Goal: Task Accomplishment & Management: Manage account settings

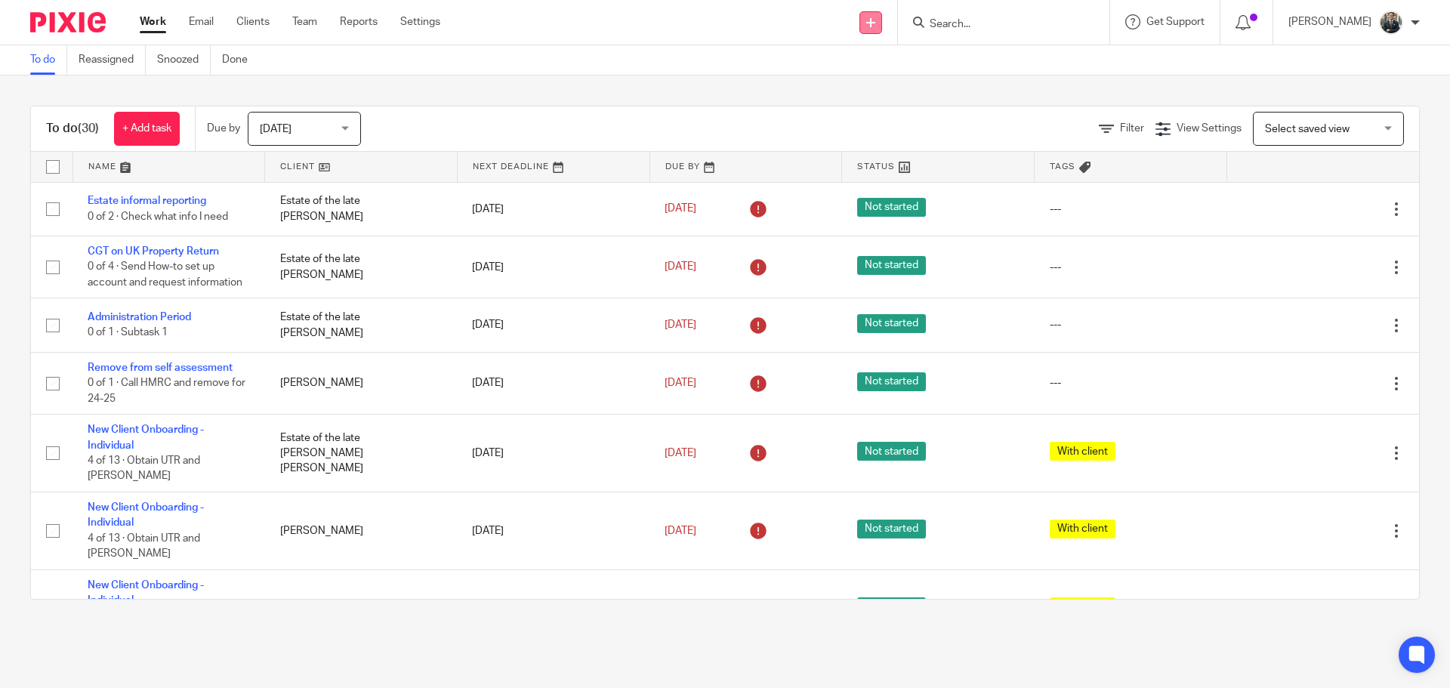
click at [881, 17] on link at bounding box center [870, 22] width 23 height 23
click at [875, 115] on link "Add client" at bounding box center [880, 115] width 93 height 22
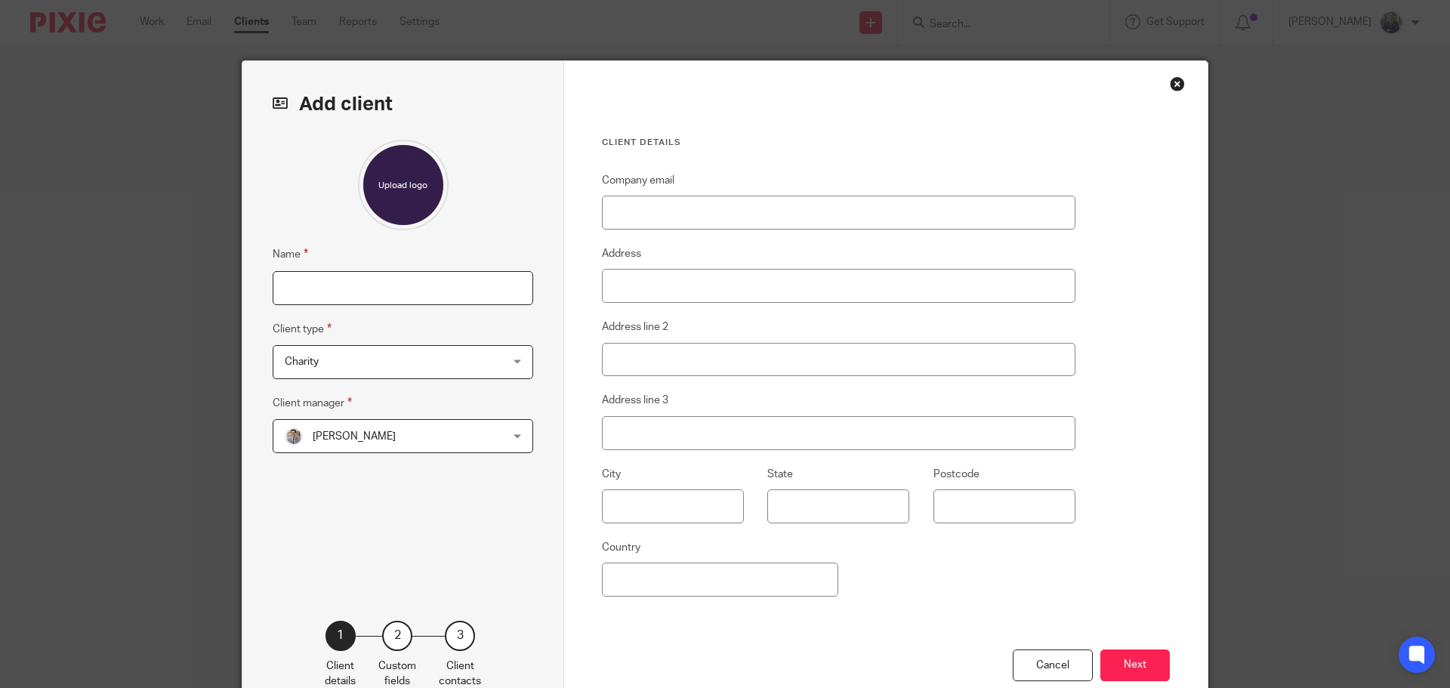
click at [382, 287] on input "Name" at bounding box center [403, 288] width 261 height 34
click at [399, 292] on input "Name" at bounding box center [403, 288] width 261 height 34
type input "Dorothy Rissmann"
click at [424, 353] on span "Charity" at bounding box center [384, 362] width 198 height 32
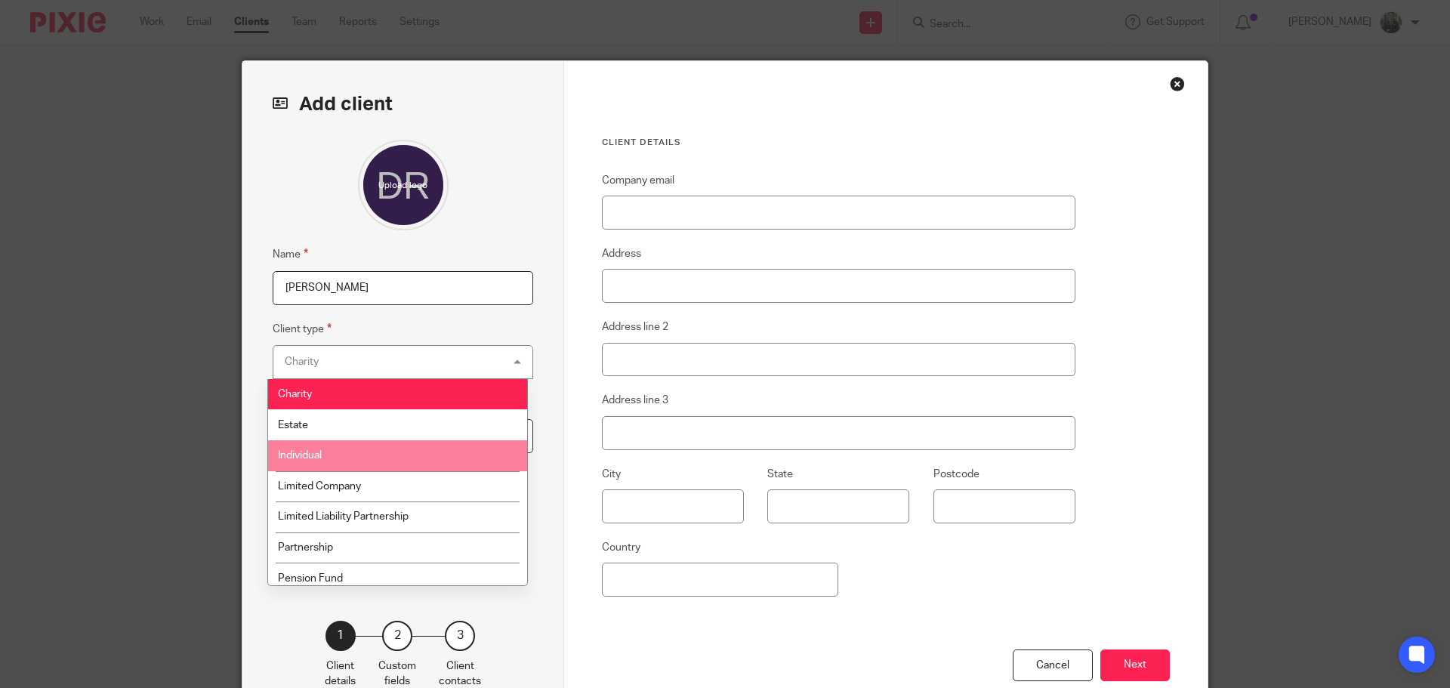
click at [370, 459] on li "Individual" at bounding box center [397, 455] width 259 height 31
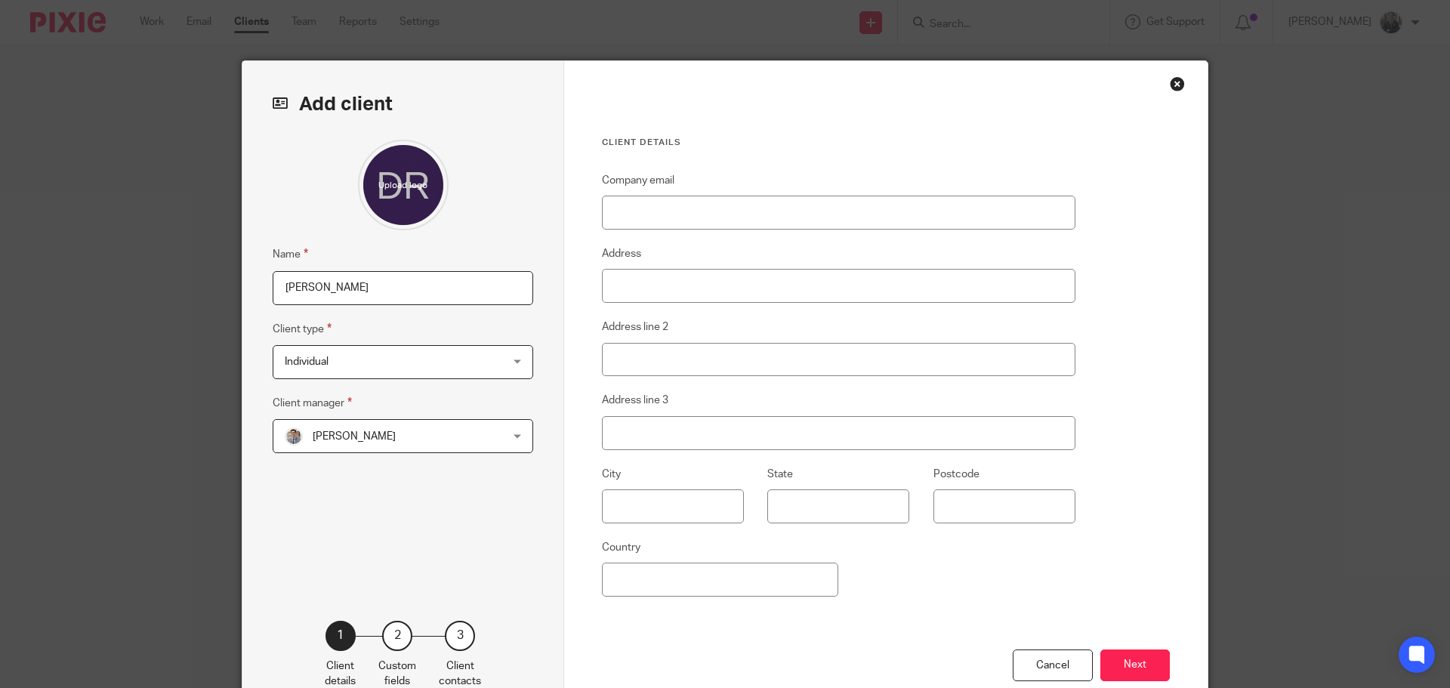
click at [378, 436] on span "[PERSON_NAME]" at bounding box center [354, 436] width 83 height 11
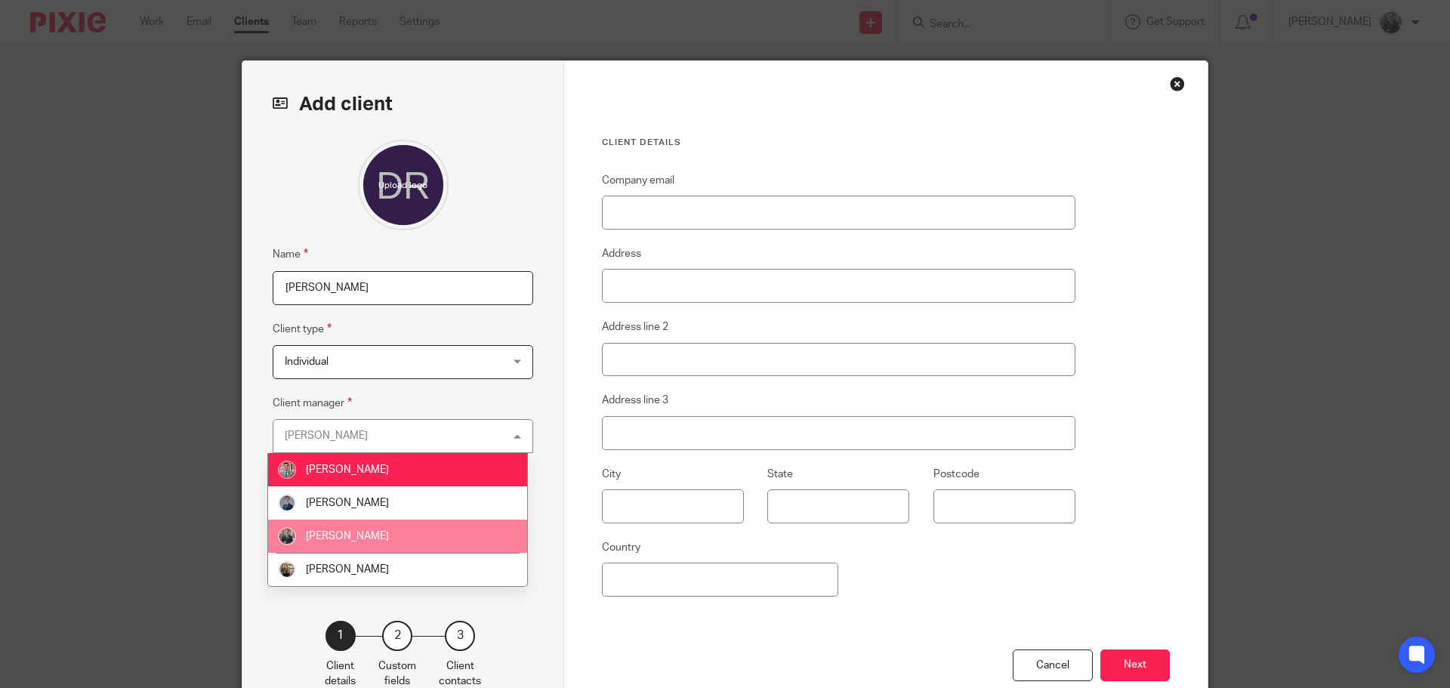
click at [375, 535] on span "[PERSON_NAME]" at bounding box center [347, 536] width 83 height 11
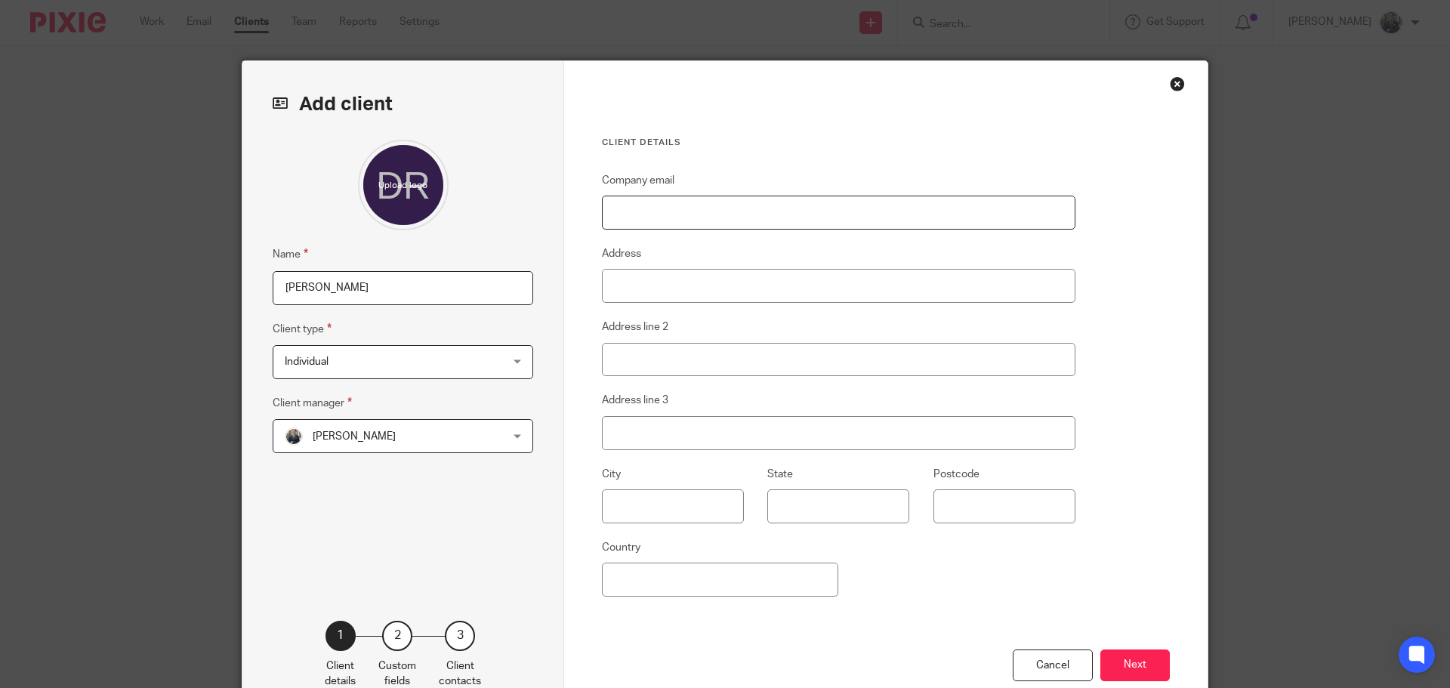
click at [623, 220] on input "Company email" at bounding box center [838, 213] width 473 height 34
paste input "mail@dorothyrissmann.com"
type input "mail@dorothyrissmann.com"
click at [1121, 662] on button "Next" at bounding box center [1134, 665] width 69 height 32
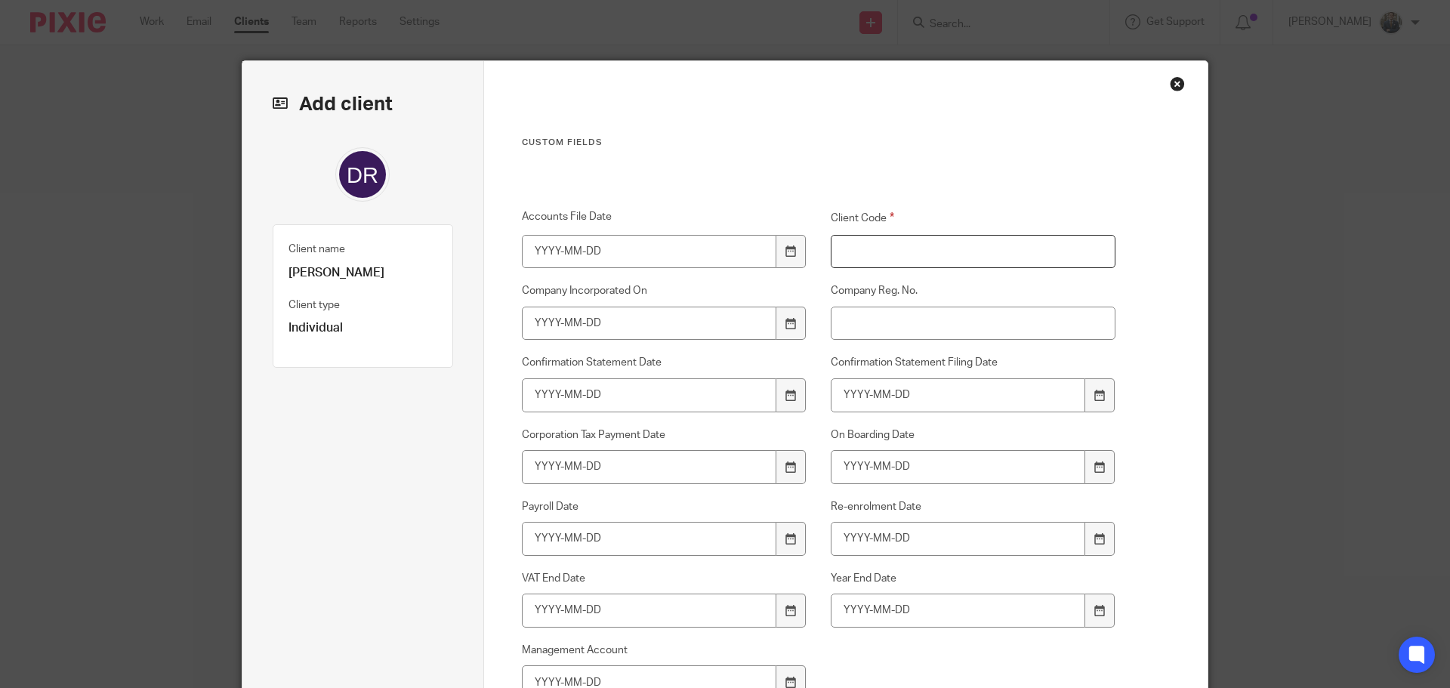
click at [995, 251] on input "Client Code" at bounding box center [973, 252] width 285 height 34
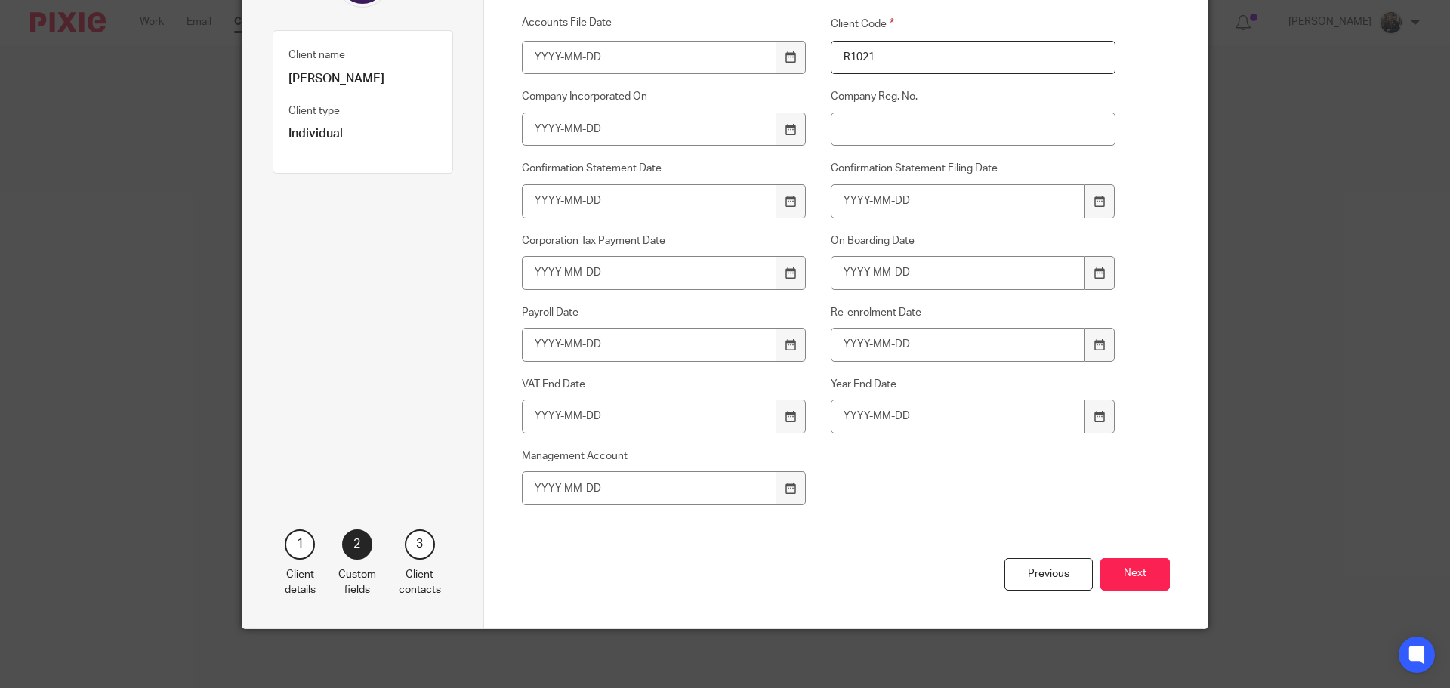
scroll to position [196, 0]
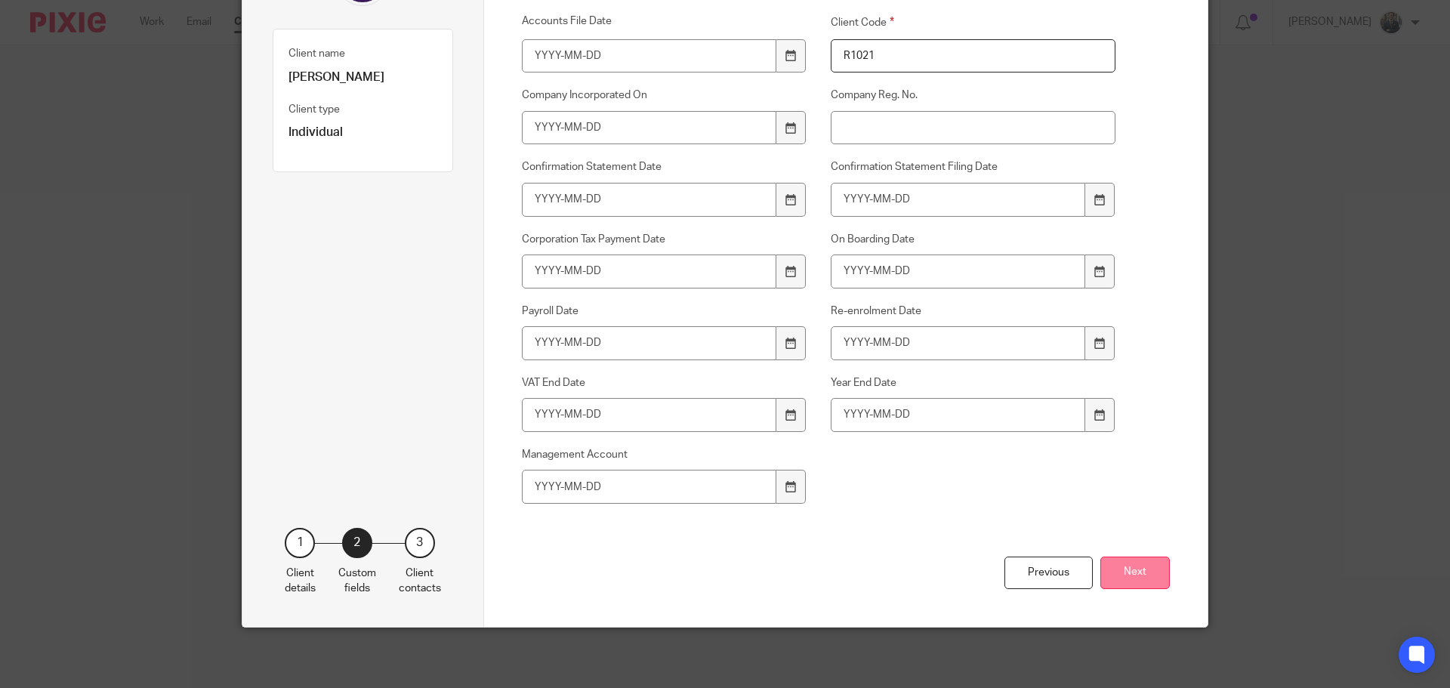
type input "R1021"
click at [1158, 586] on button "Next" at bounding box center [1134, 572] width 69 height 32
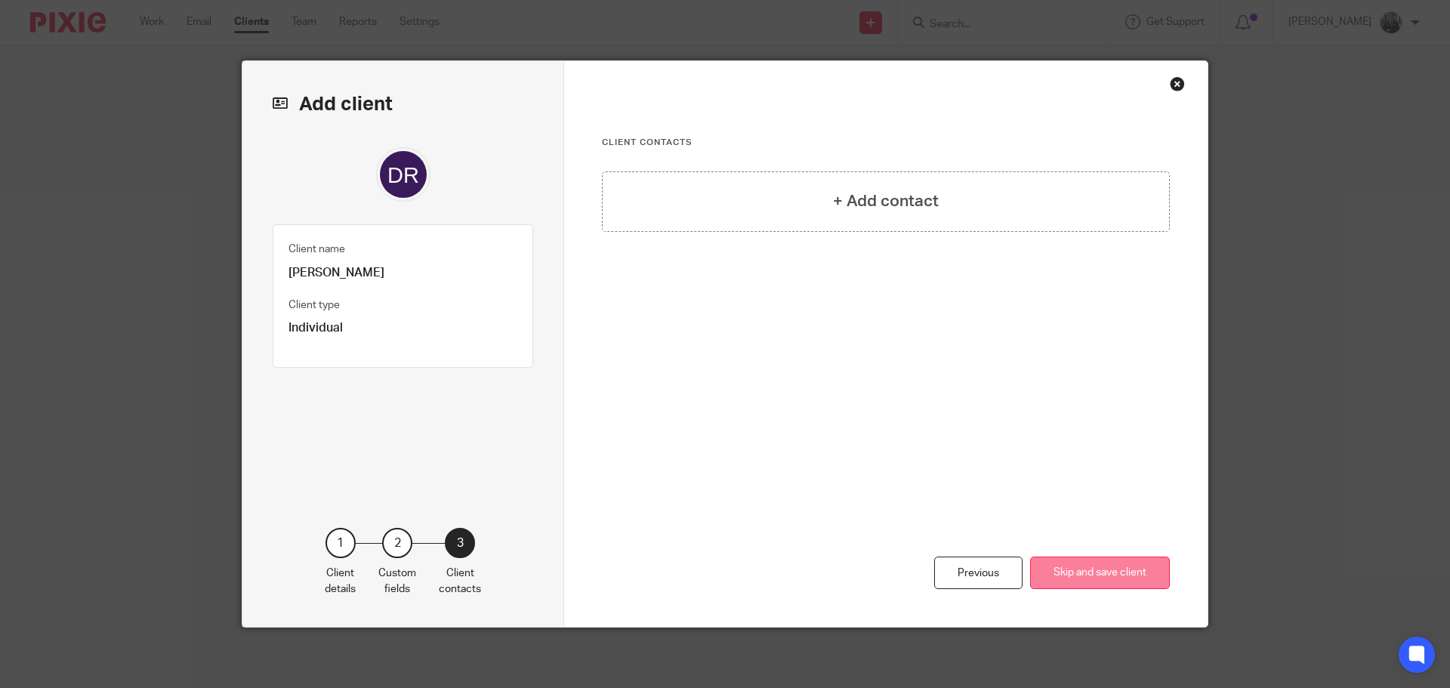
click at [1117, 578] on button "Skip and save client" at bounding box center [1100, 572] width 140 height 32
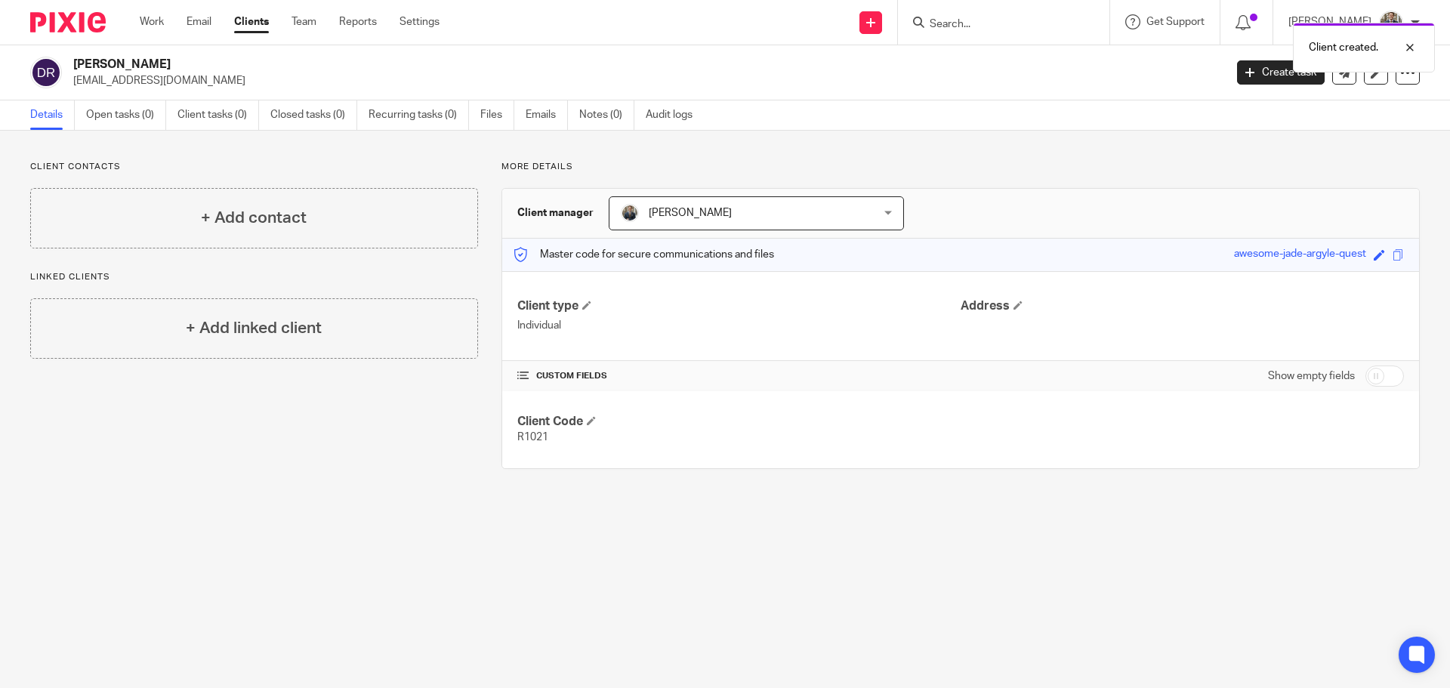
click at [1263, 66] on div "Client created." at bounding box center [1080, 43] width 710 height 57
click at [1253, 76] on link "Create task" at bounding box center [1281, 72] width 88 height 24
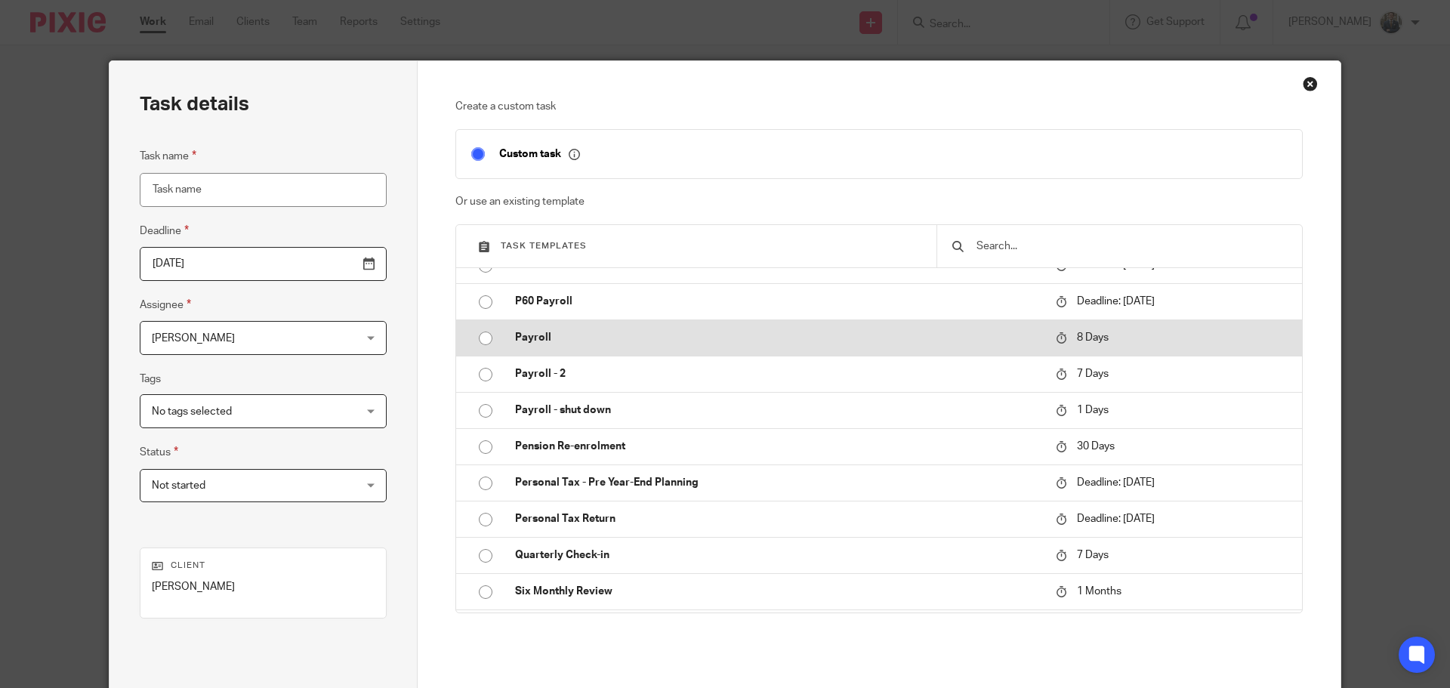
scroll to position [378, 0]
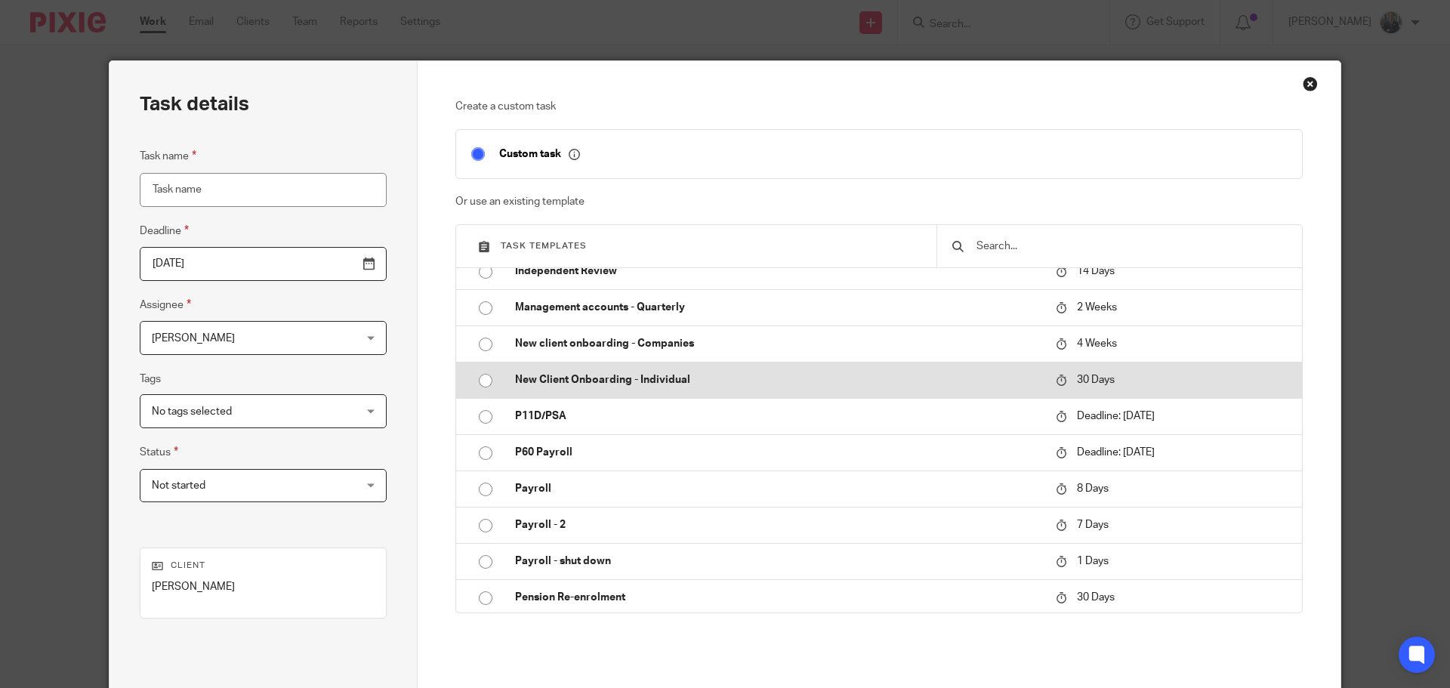
click at [660, 375] on p "New Client Onboarding - Individual" at bounding box center [778, 379] width 526 height 15
type input "2025-10-23"
type input "New Client Onboarding - Individual"
checkbox input "false"
radio input "true"
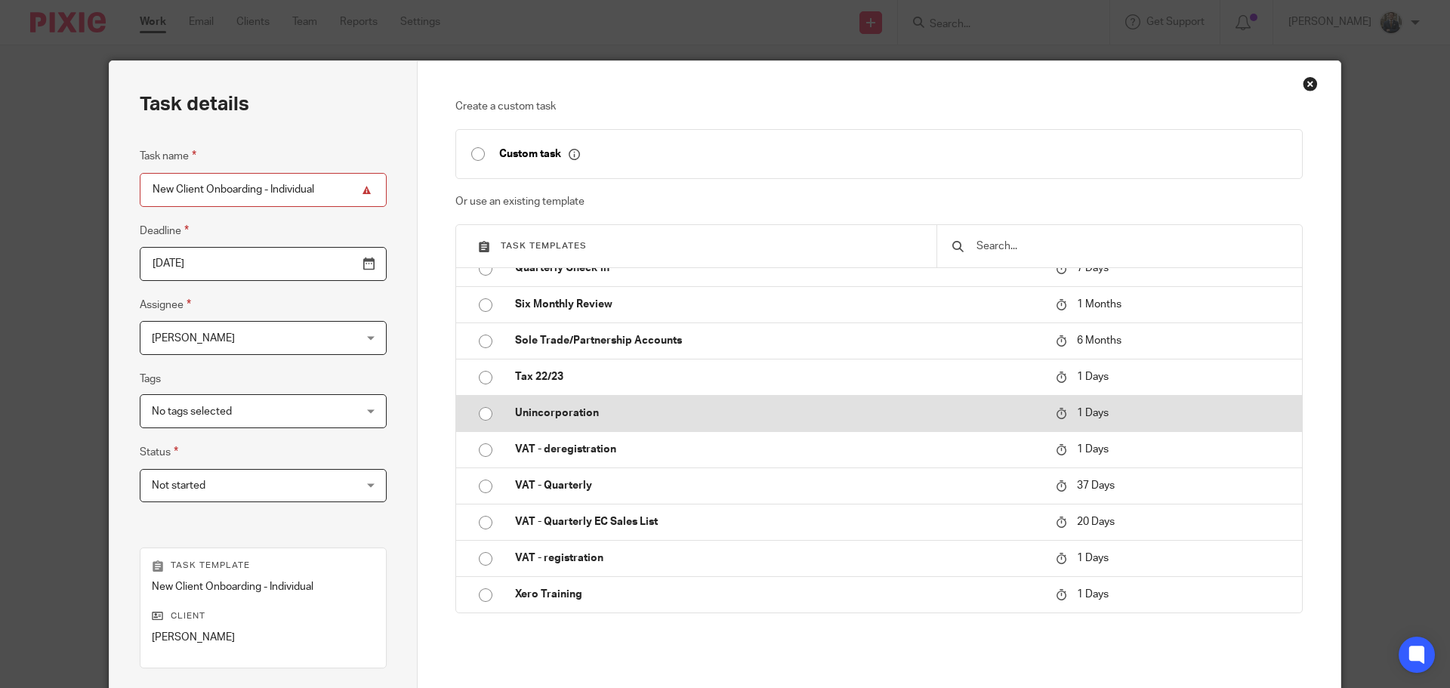
scroll to position [205, 0]
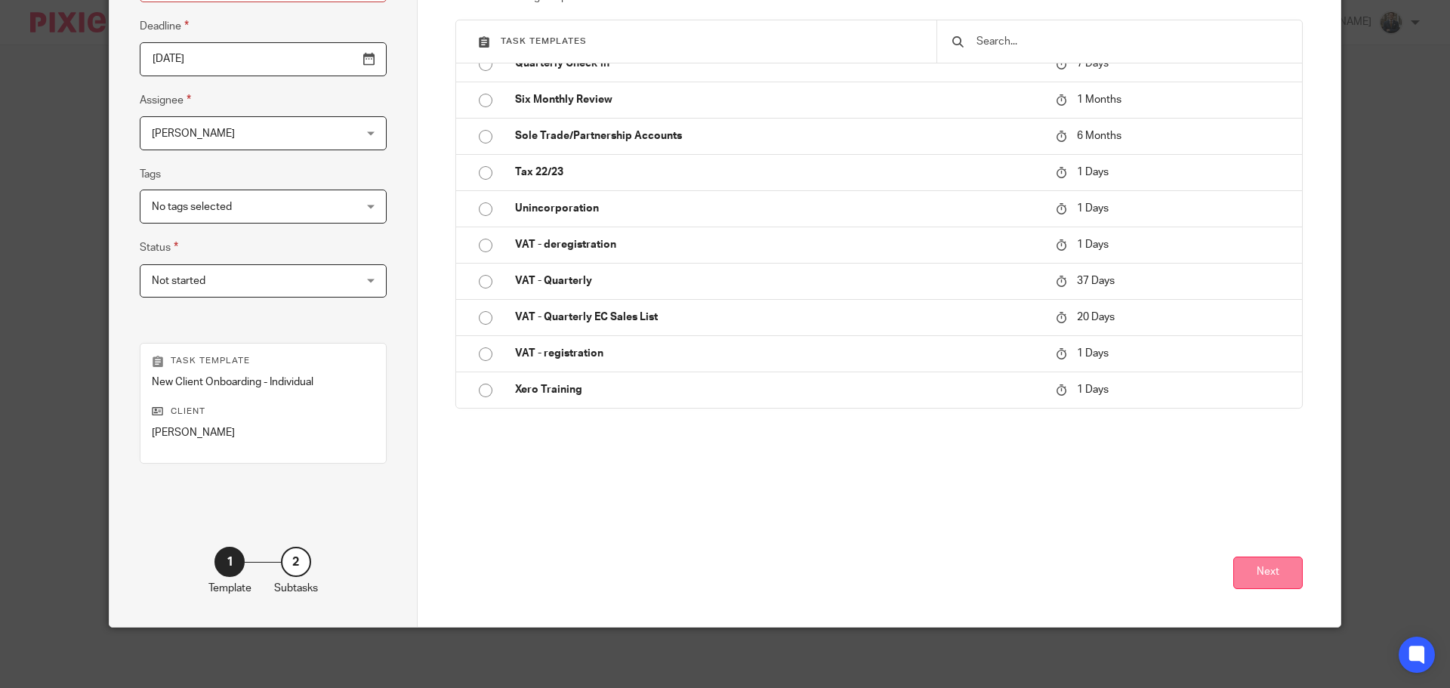
click at [1269, 567] on button "Next" at bounding box center [1267, 572] width 69 height 32
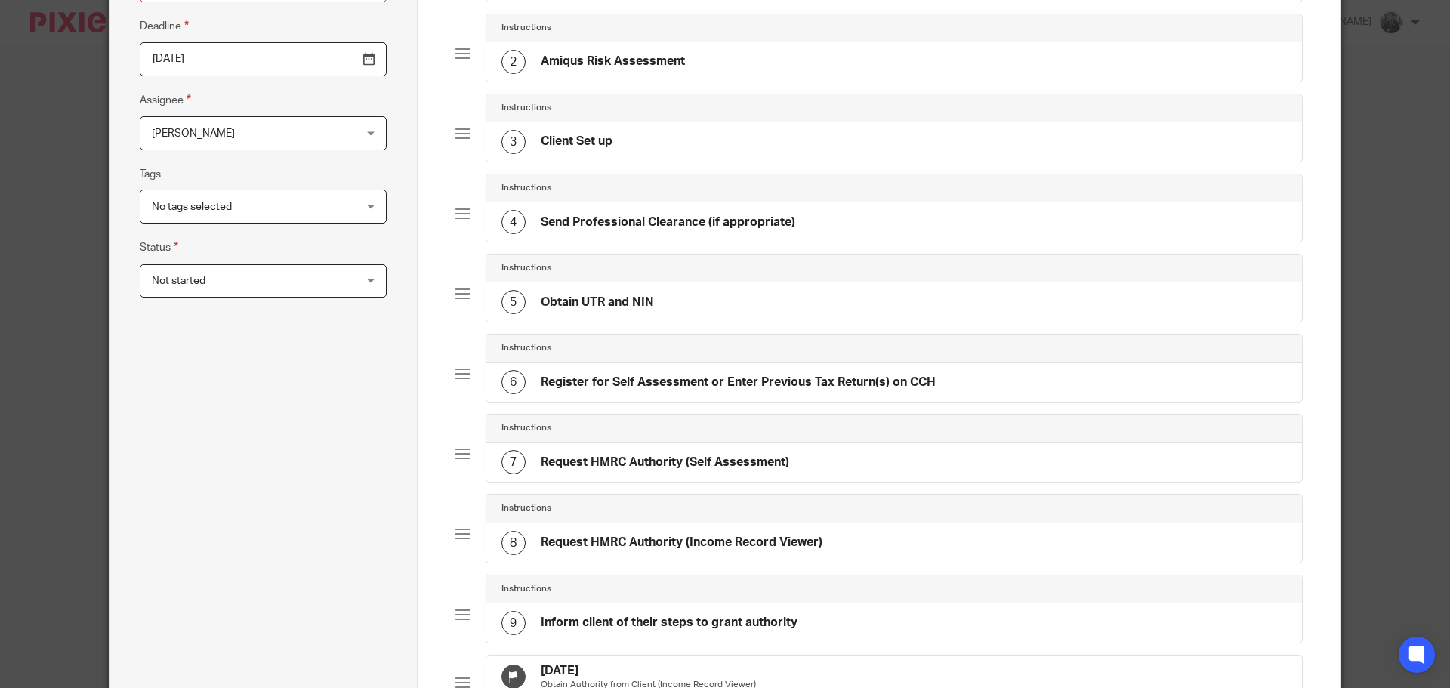
scroll to position [697, 0]
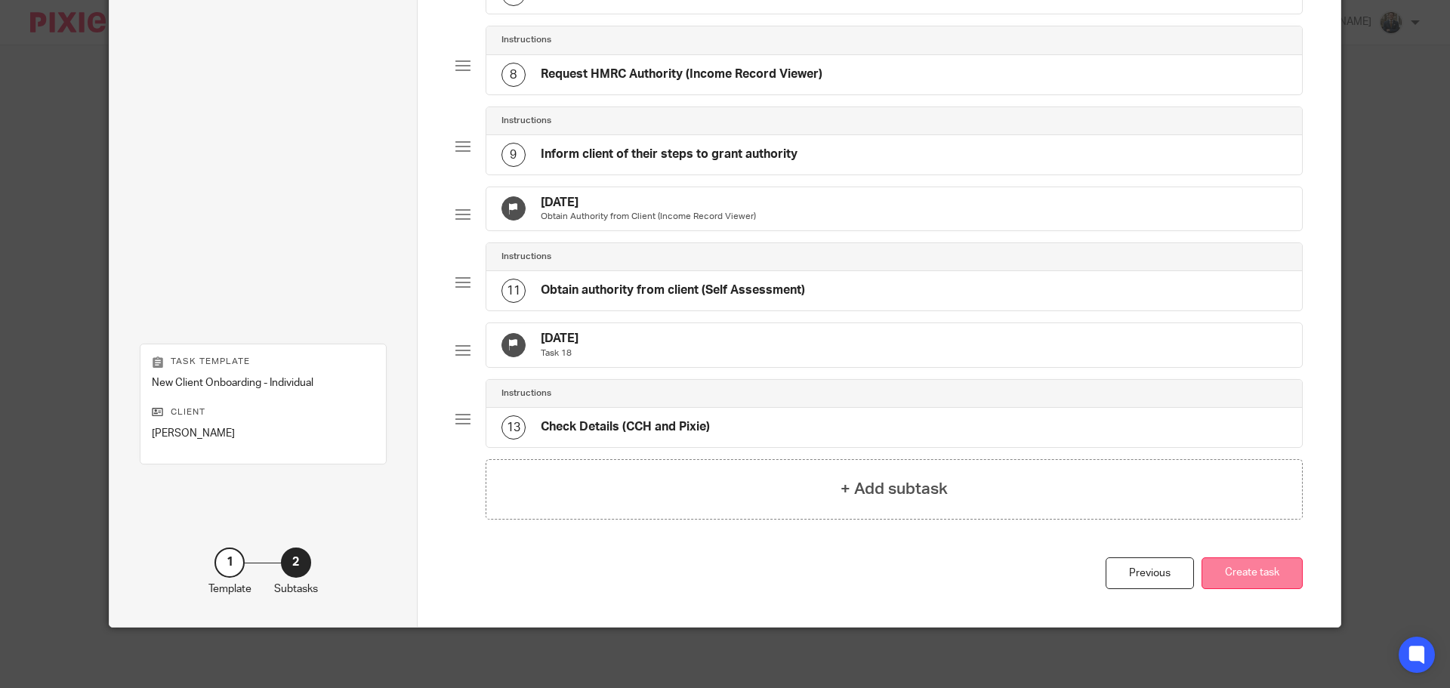
click at [1279, 578] on button "Create task" at bounding box center [1251, 573] width 101 height 32
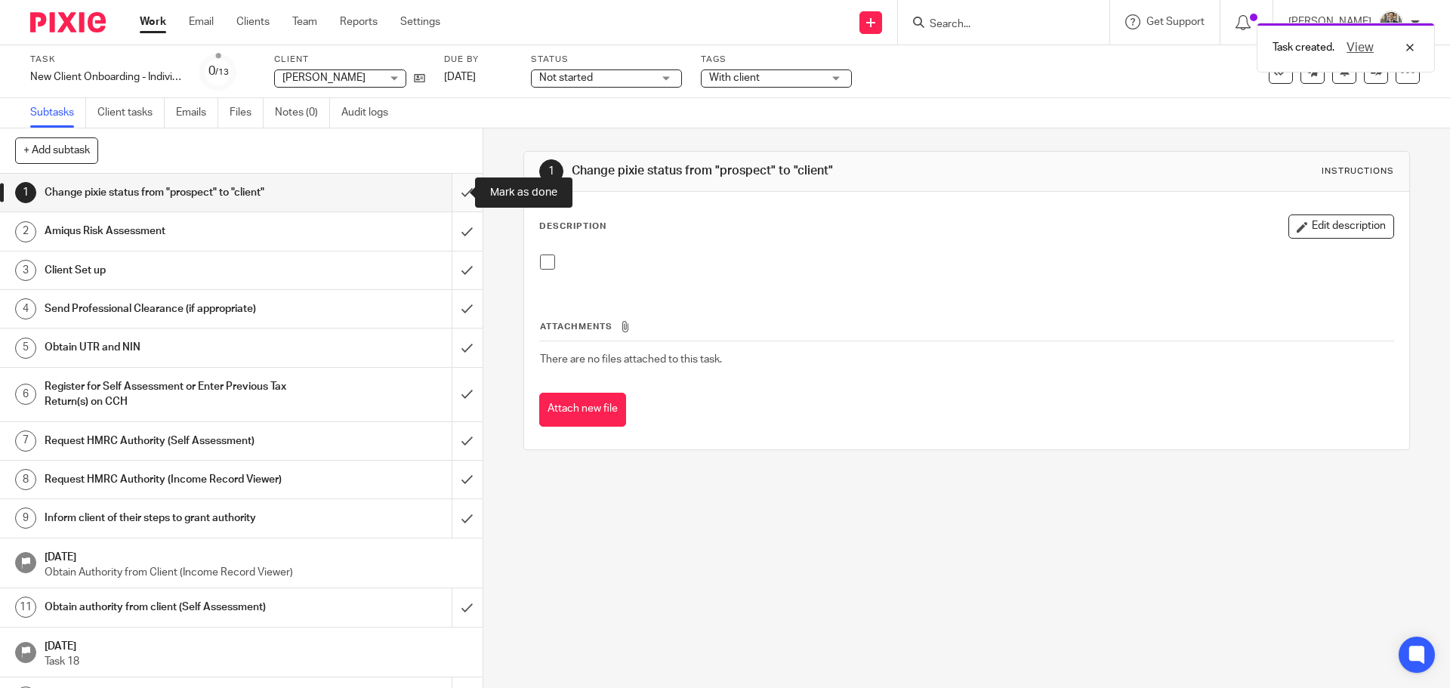
click at [454, 193] on input "submit" at bounding box center [241, 193] width 483 height 38
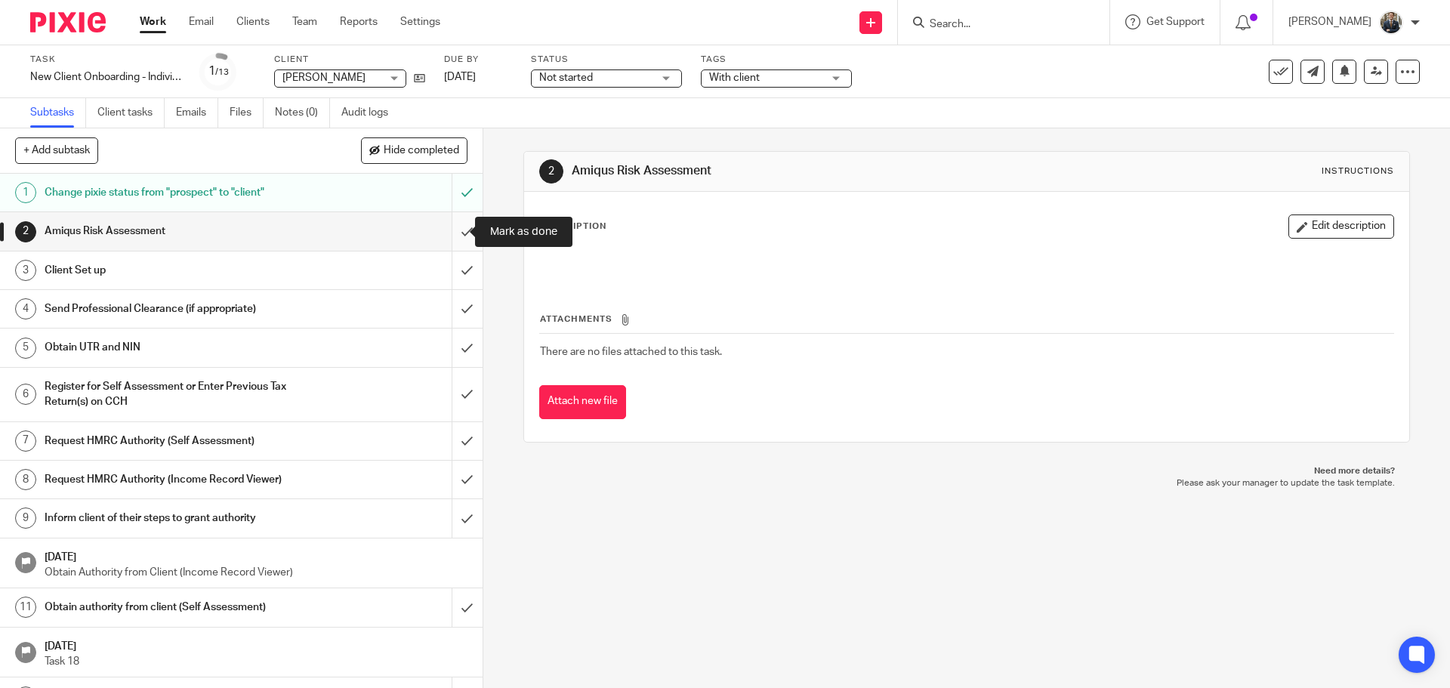
click at [458, 239] on input "submit" at bounding box center [241, 231] width 483 height 38
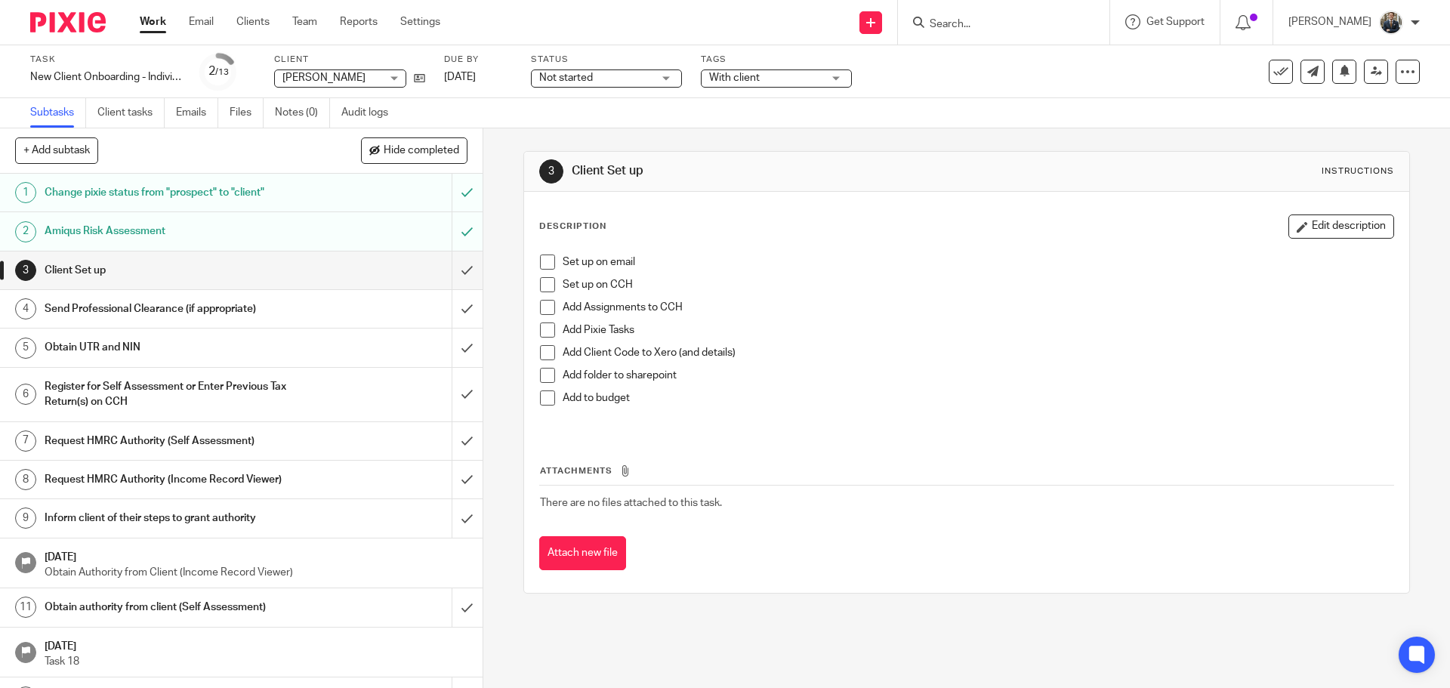
click at [546, 264] on span at bounding box center [547, 261] width 15 height 15
click at [542, 310] on span at bounding box center [547, 307] width 15 height 15
click at [542, 287] on span at bounding box center [547, 284] width 15 height 15
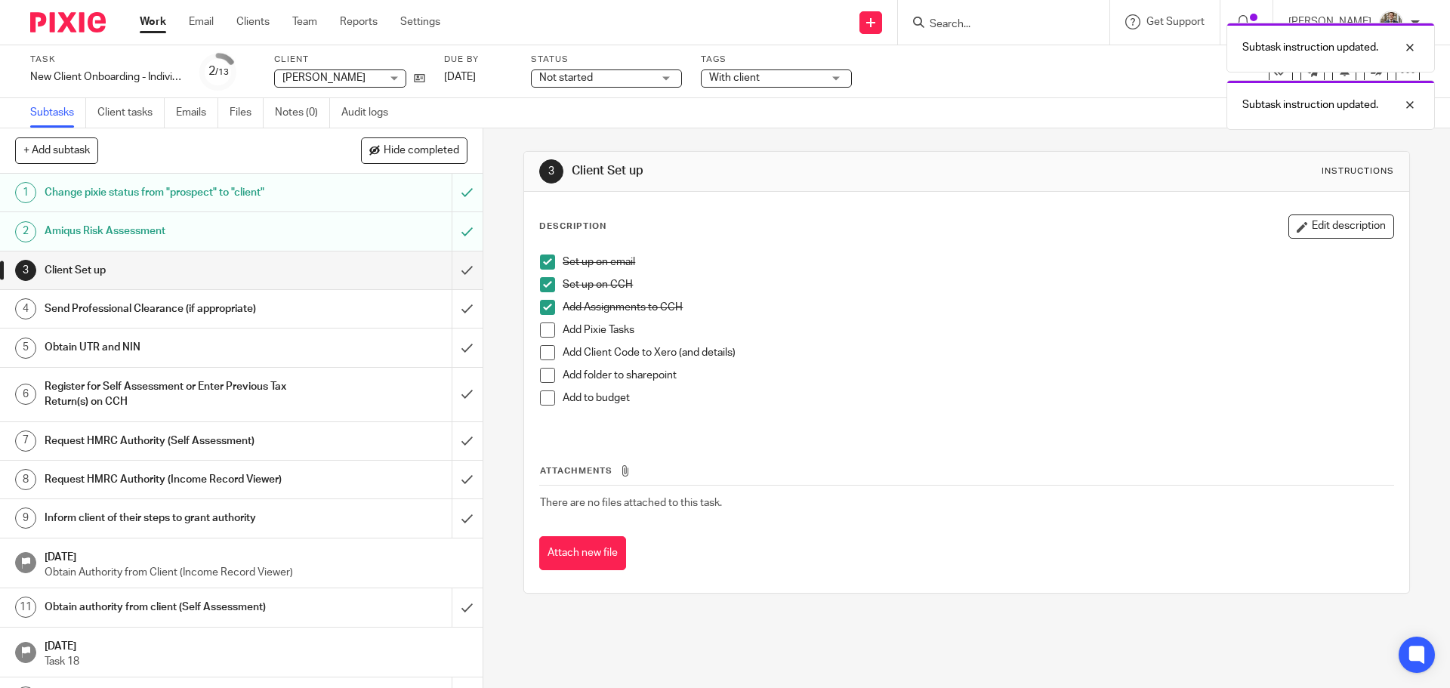
click at [427, 79] on div "Task New Client Onboarding - Individual Save New Client Onboarding - Individual…" at bounding box center [609, 72] width 1158 height 36
click at [421, 80] on icon at bounding box center [419, 77] width 11 height 11
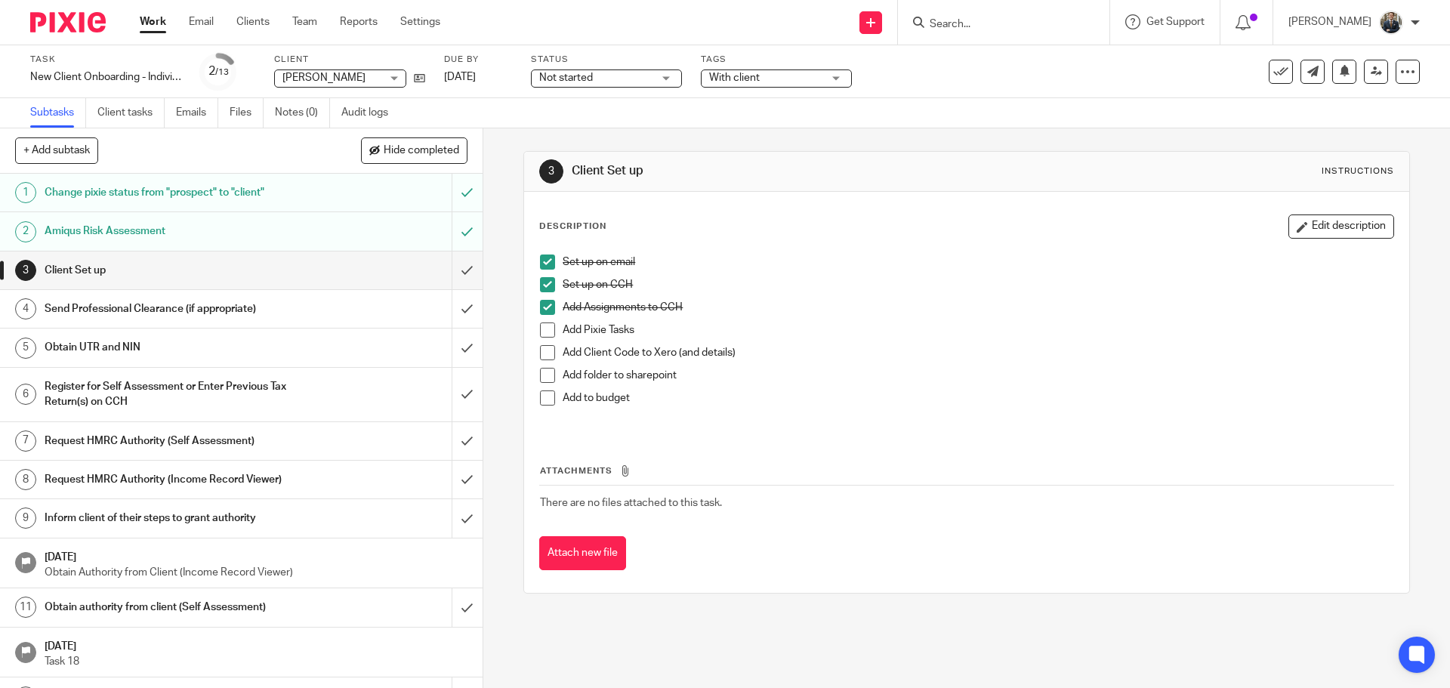
click at [546, 328] on span at bounding box center [547, 329] width 15 height 15
click at [543, 365] on li "Add Client Code to Xero (and details)" at bounding box center [966, 356] width 852 height 23
click at [544, 353] on span at bounding box center [547, 352] width 15 height 15
click at [540, 378] on span at bounding box center [547, 375] width 15 height 15
click at [541, 406] on li "Add to budget" at bounding box center [966, 405] width 852 height 31
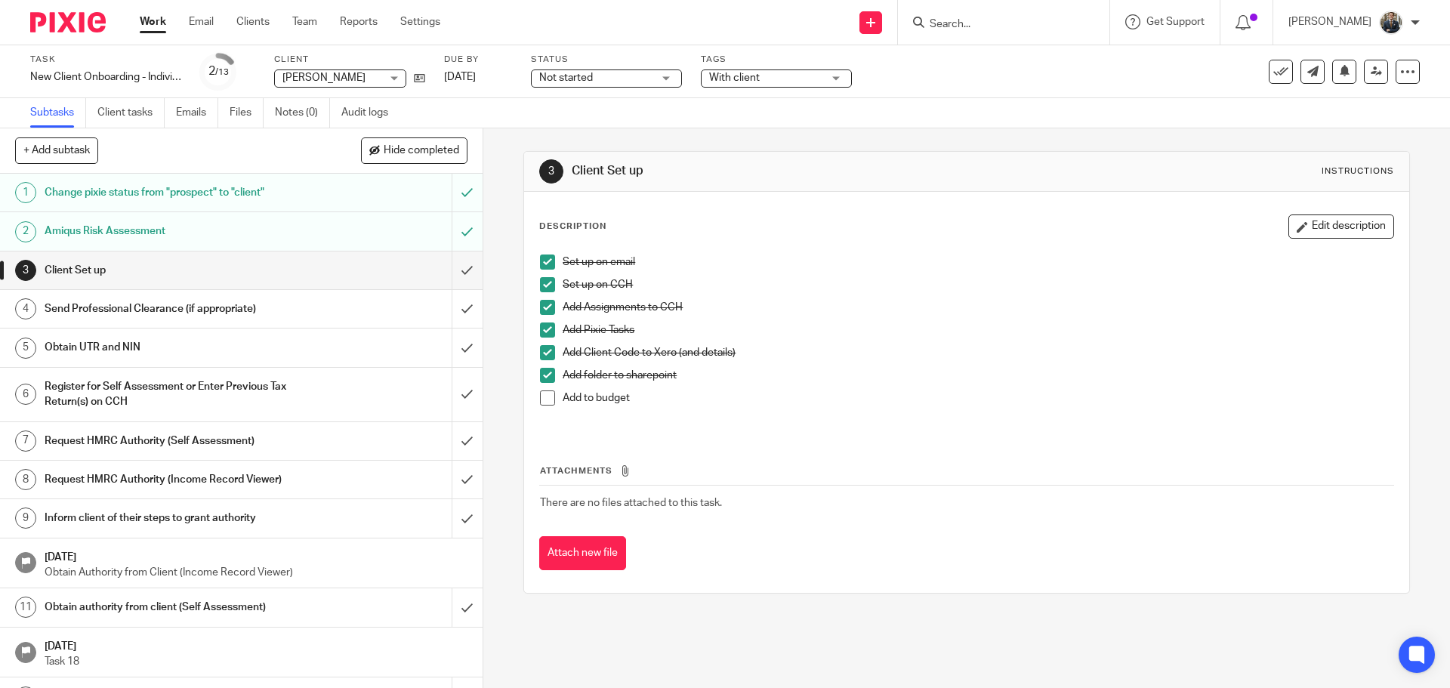
click at [541, 396] on span at bounding box center [547, 397] width 15 height 15
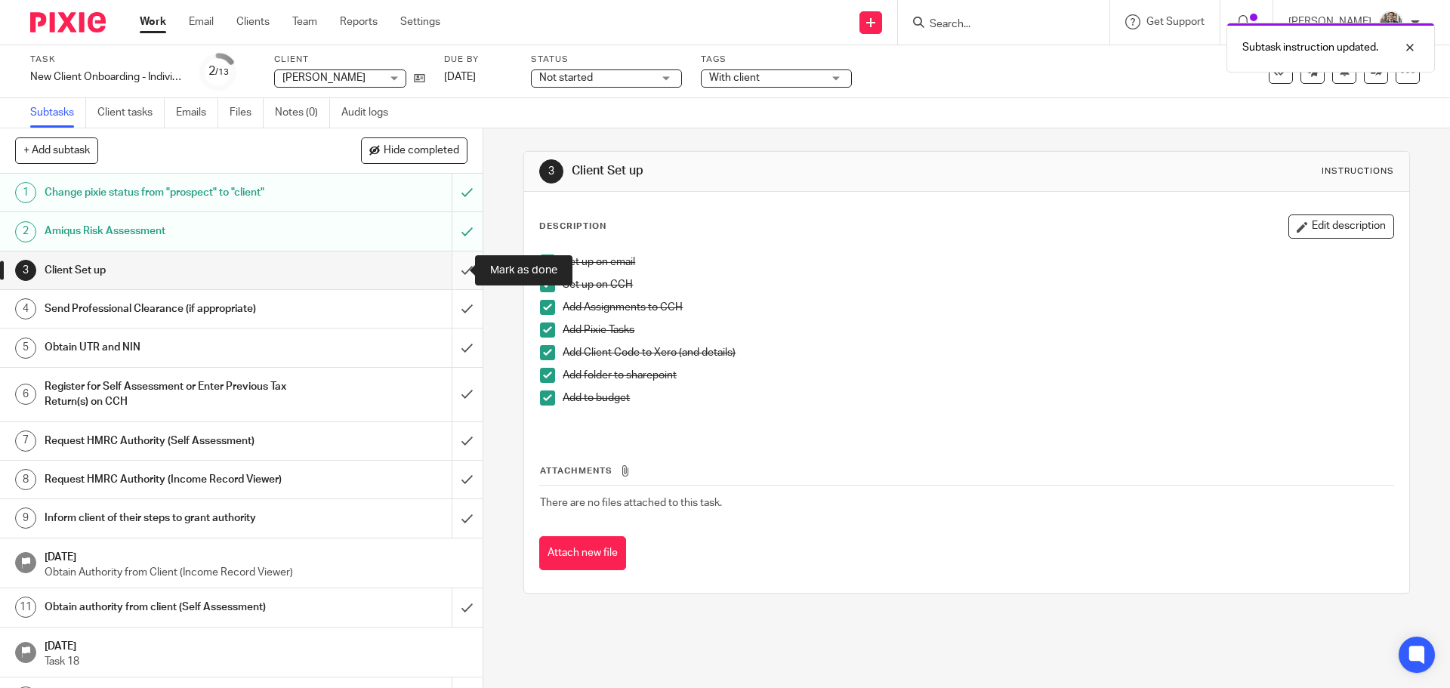
click at [453, 263] on input "submit" at bounding box center [241, 270] width 483 height 38
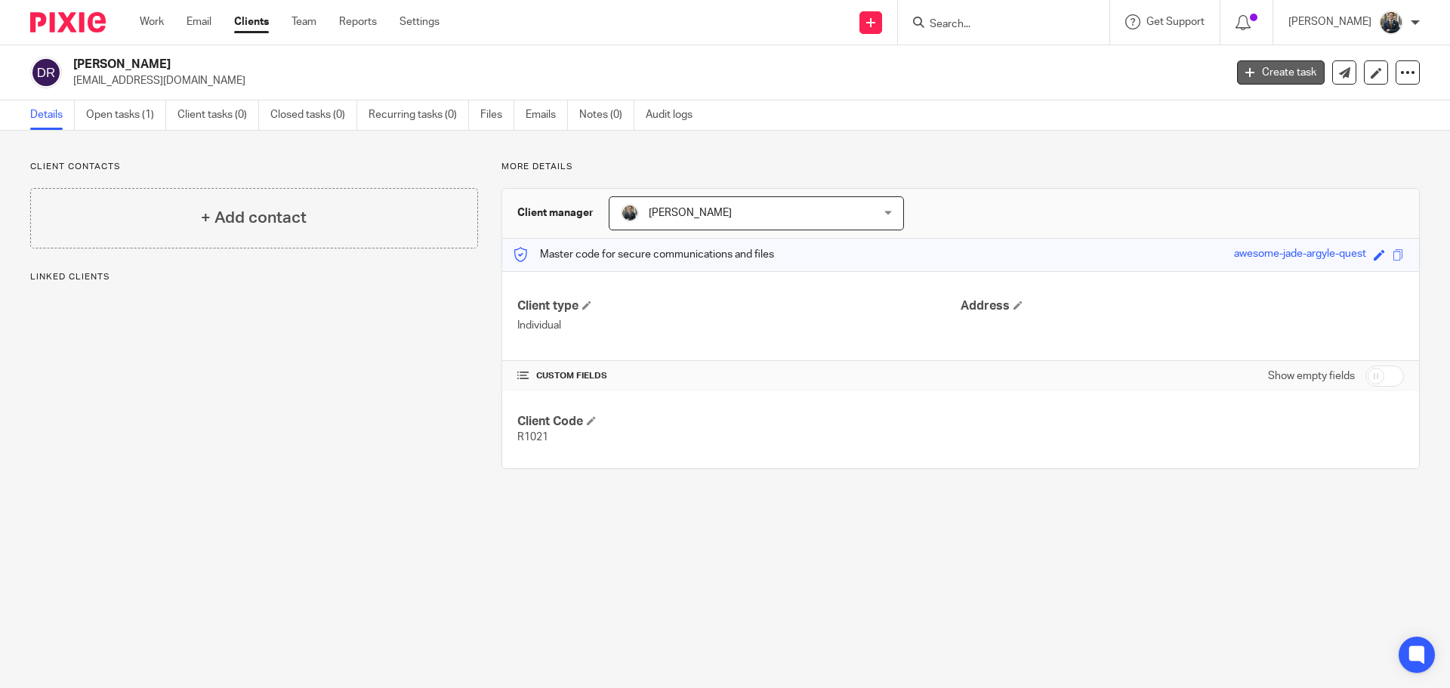
click at [1290, 72] on link "Create task" at bounding box center [1281, 72] width 88 height 24
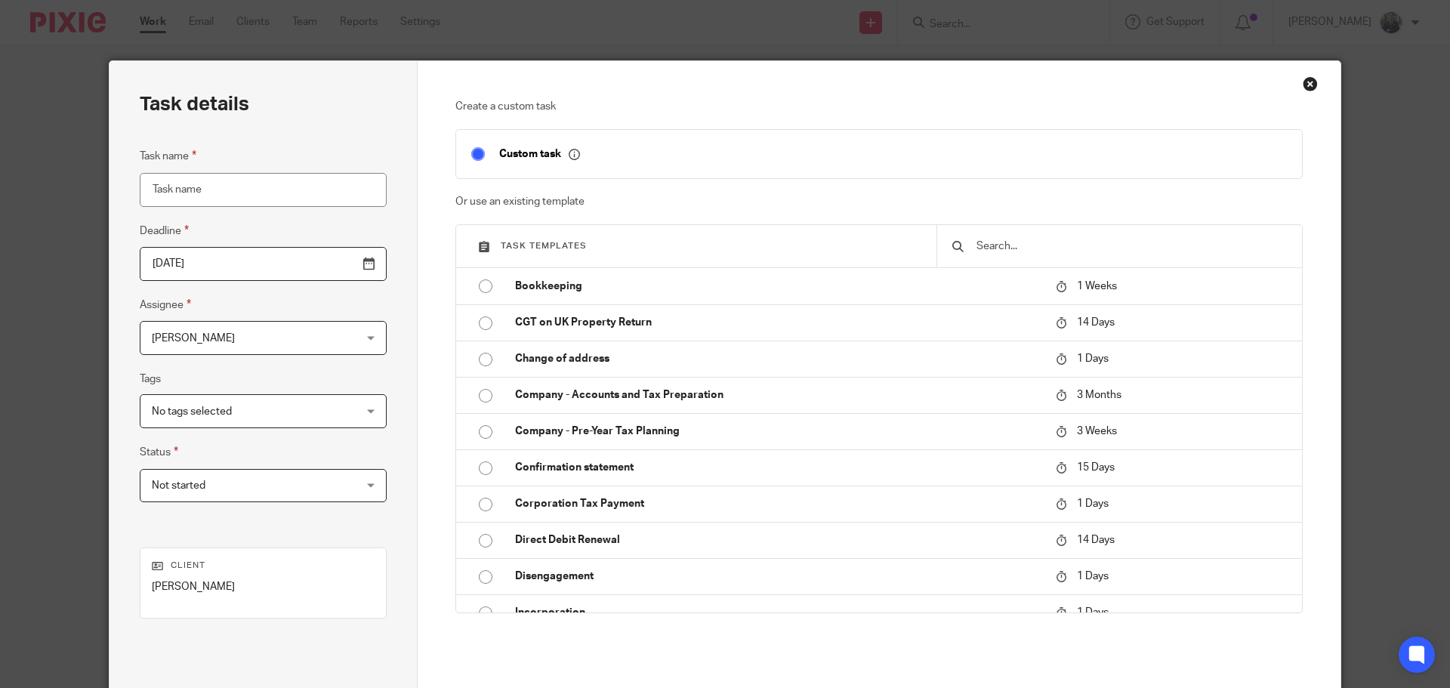
click at [1291, 333] on div "Task templates Bookkeeping 1 Weeks CGT on UK Property Return 14 Days Change of …" at bounding box center [879, 418] width 848 height 389
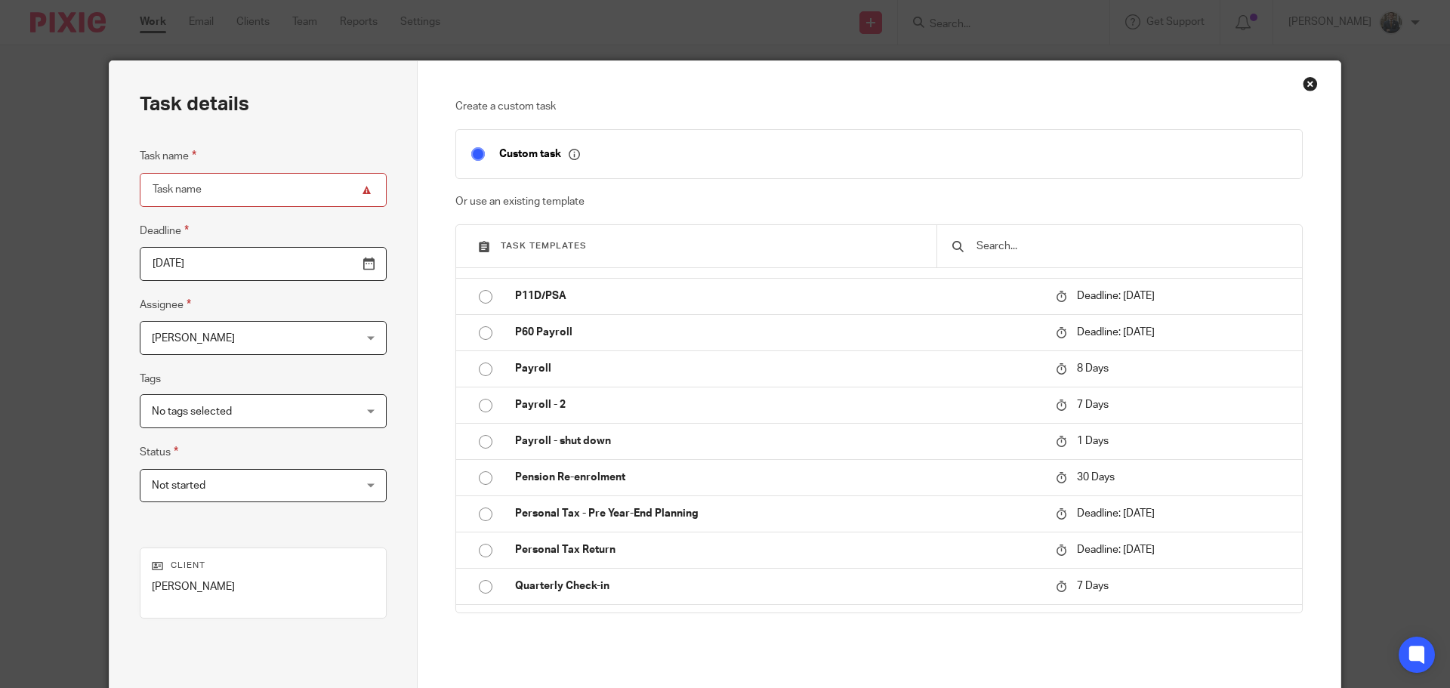
scroll to position [509, 0]
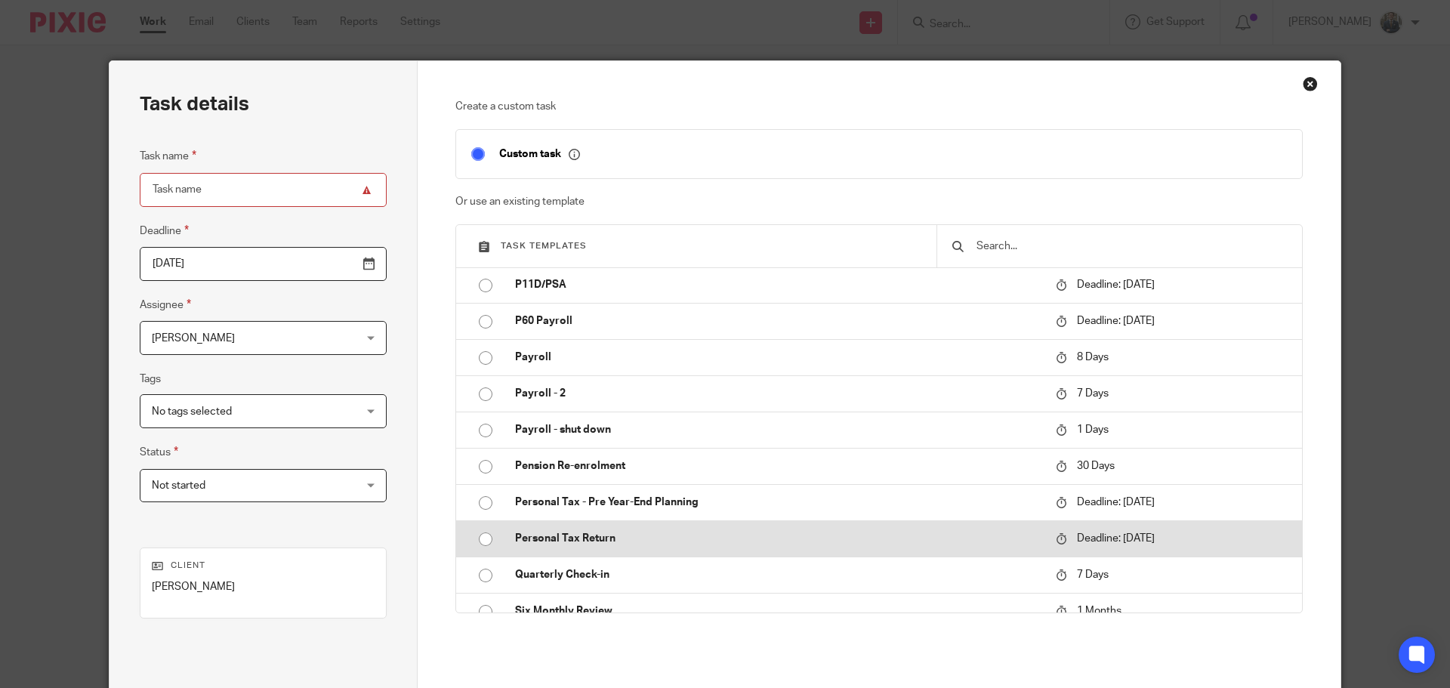
click at [578, 540] on p "Personal Tax Return" at bounding box center [778, 538] width 526 height 15
type input "2026-01-31"
type input "Personal Tax Return"
checkbox input "false"
radio input "true"
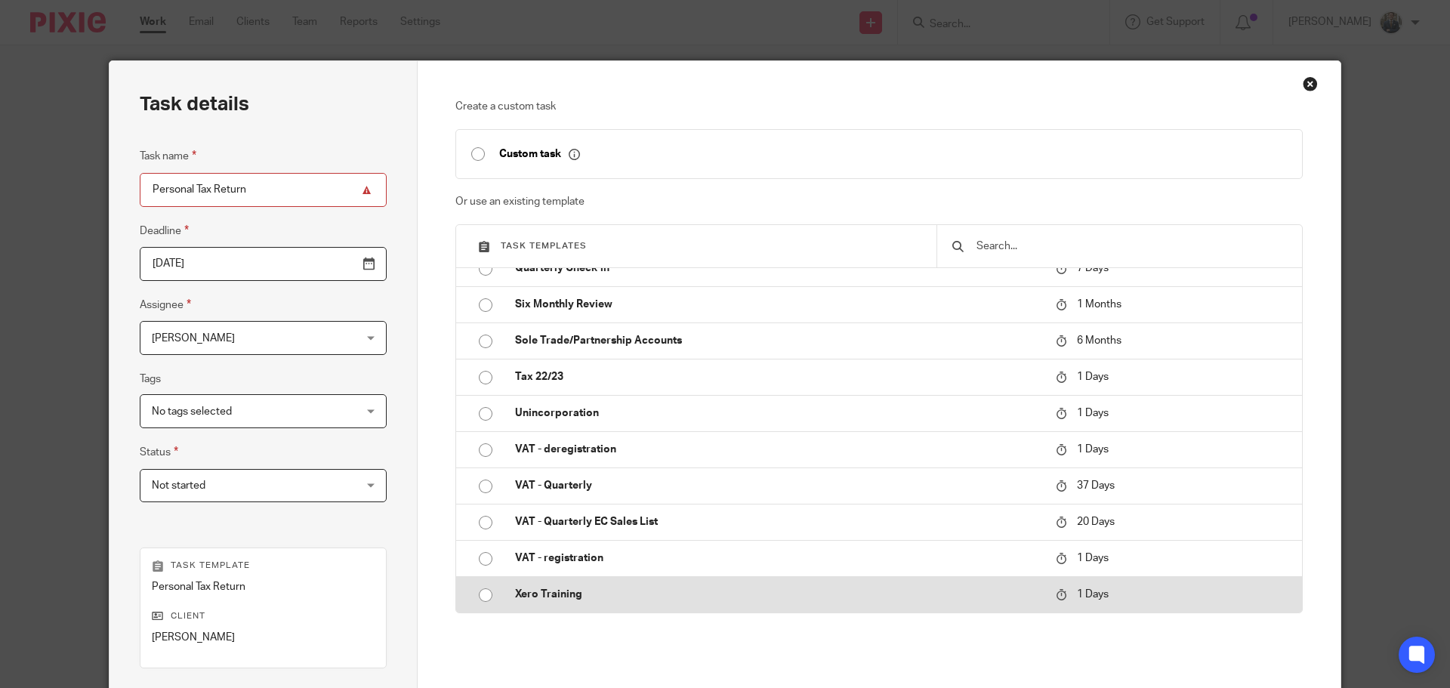
scroll to position [205, 0]
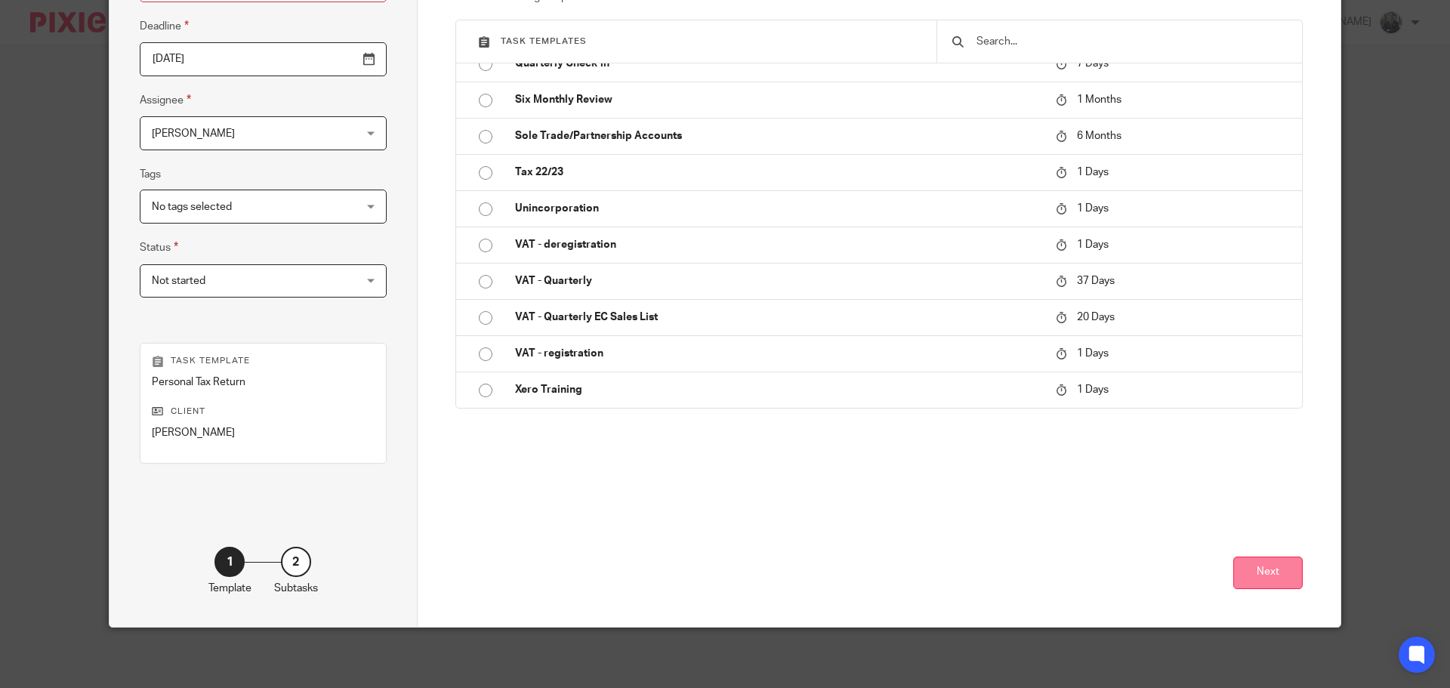
click at [1259, 575] on button "Next" at bounding box center [1267, 572] width 69 height 32
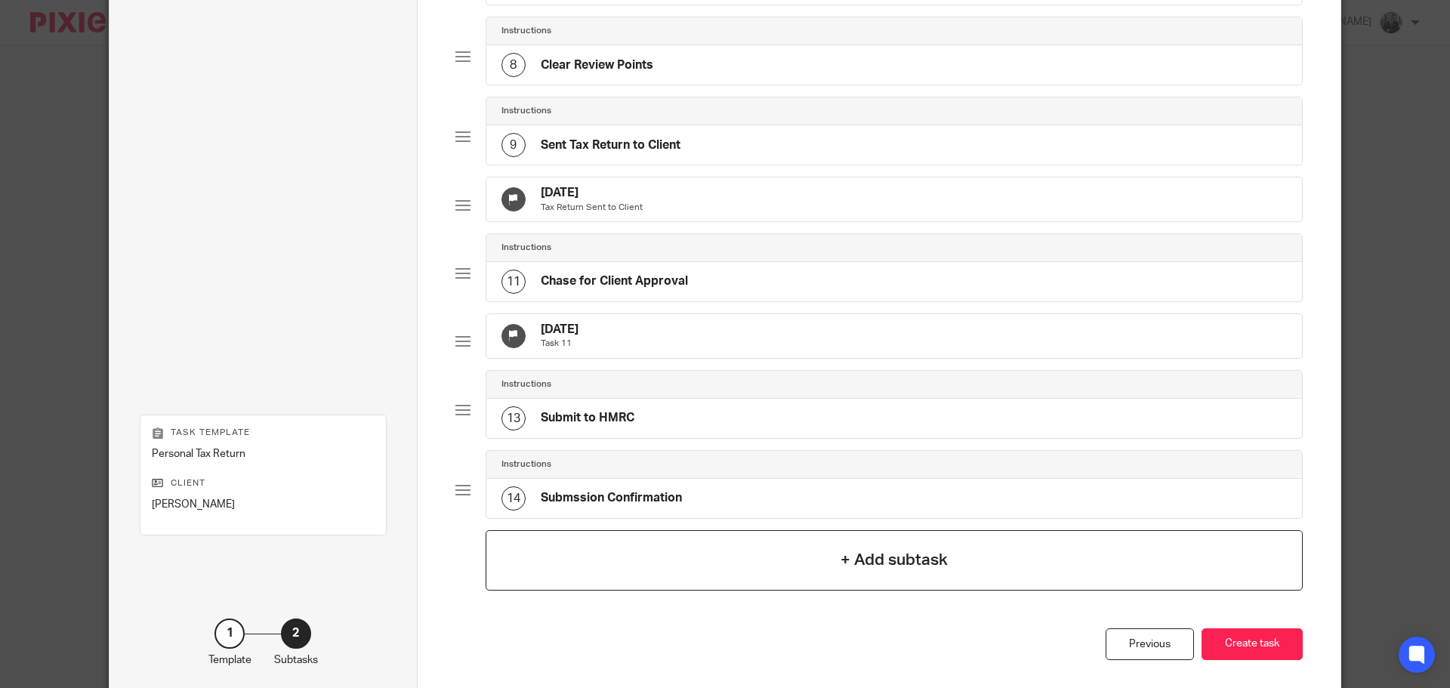
scroll to position [754, 0]
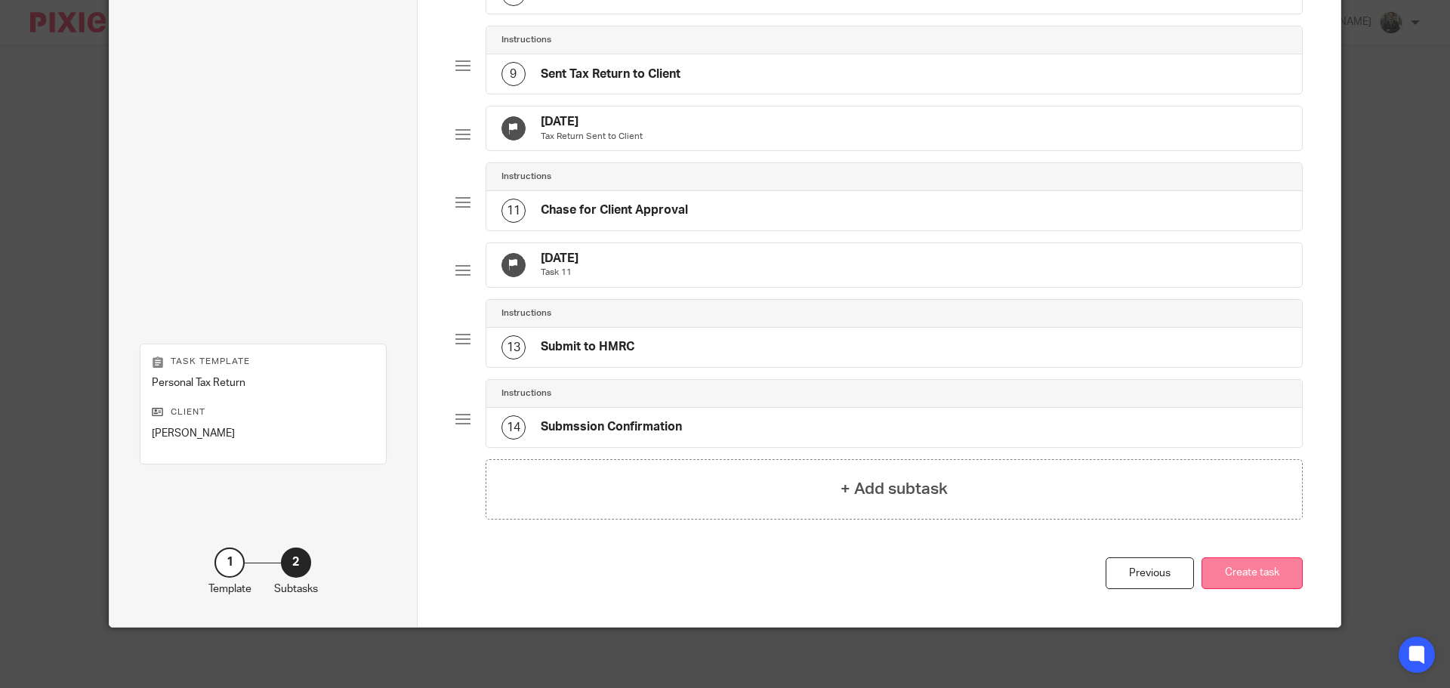
click at [1261, 563] on button "Create task" at bounding box center [1251, 573] width 101 height 32
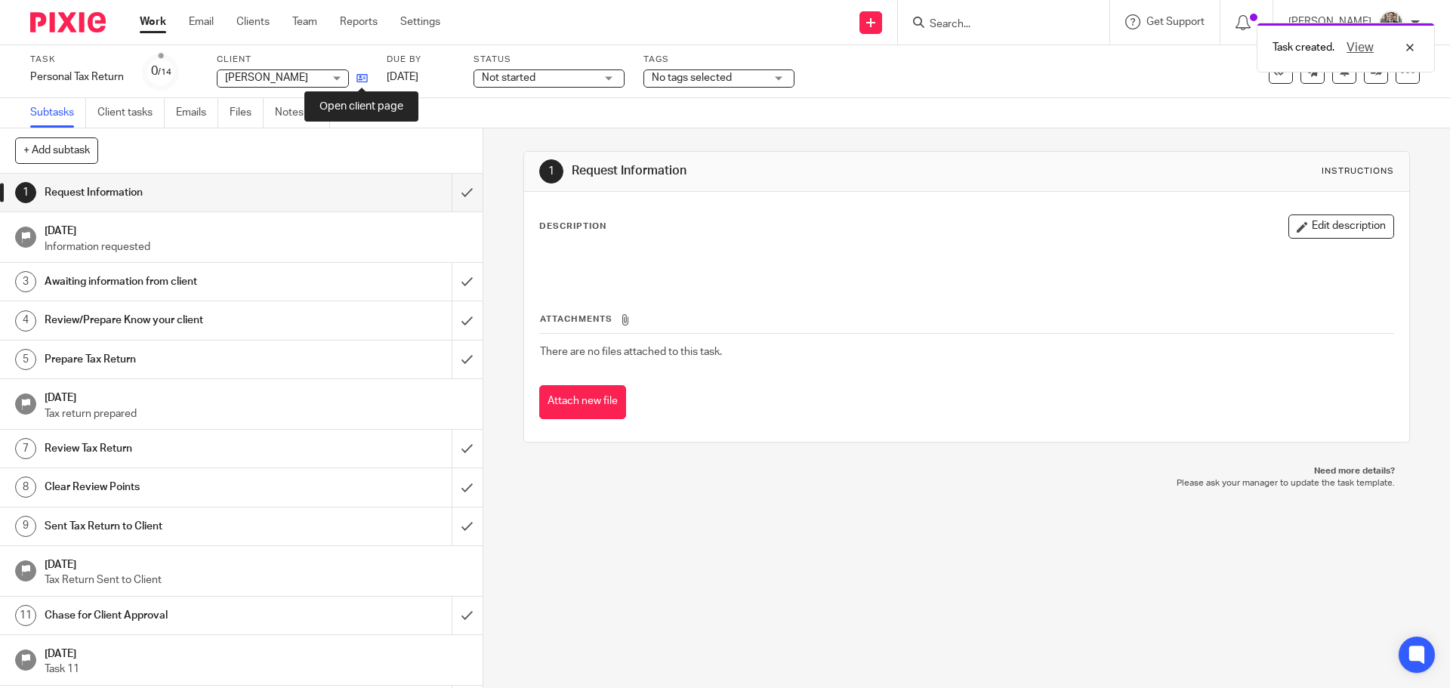
click at [362, 77] on icon at bounding box center [361, 77] width 11 height 11
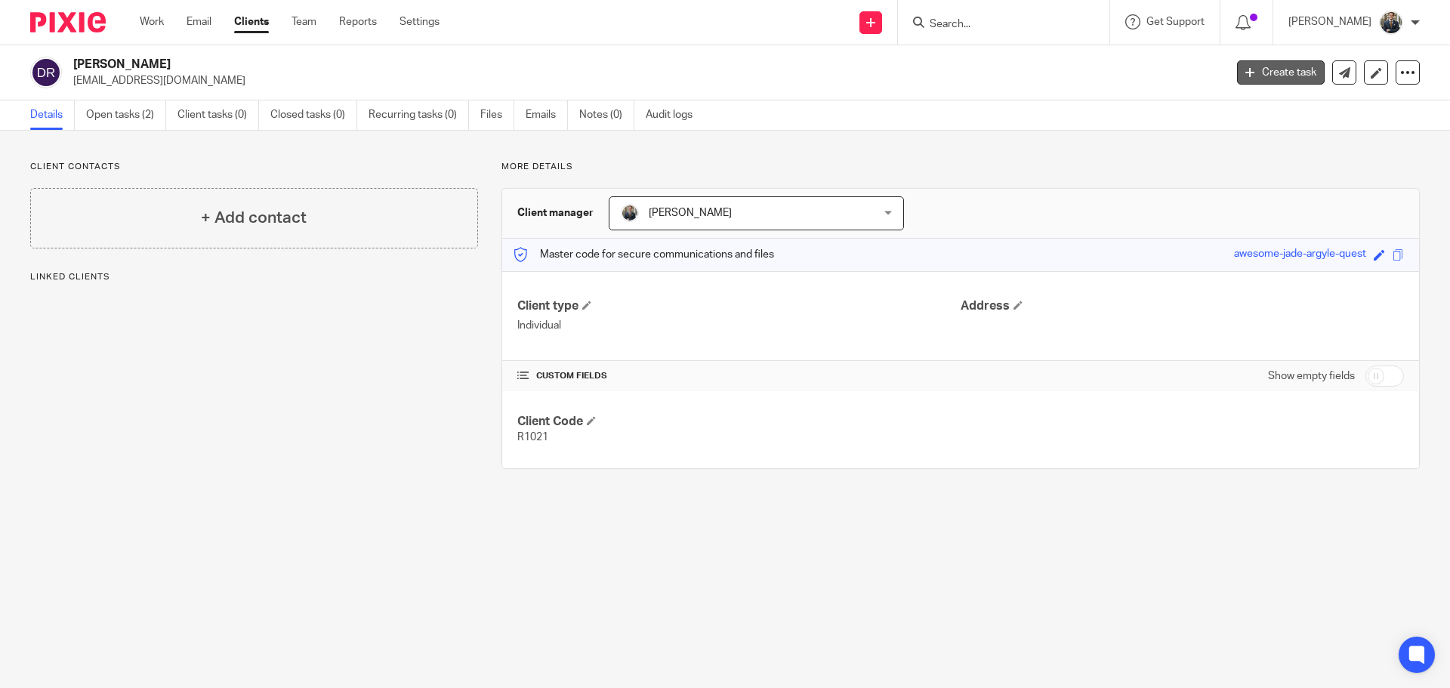
click at [1254, 70] on link "Create task" at bounding box center [1281, 72] width 88 height 24
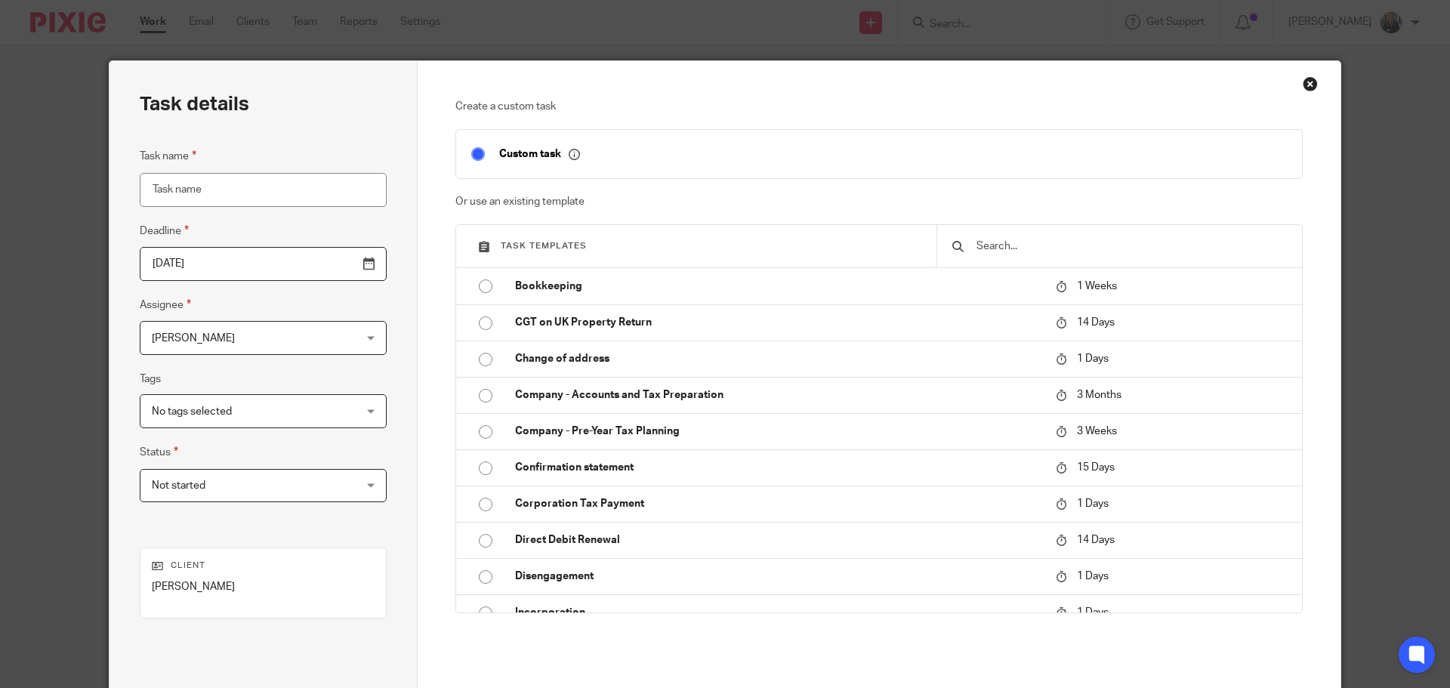
click at [178, 181] on input "Task name" at bounding box center [263, 190] width 247 height 34
type input "Let PRopert yCampaign"
click at [318, 263] on input "2025-09-23" at bounding box center [263, 264] width 247 height 34
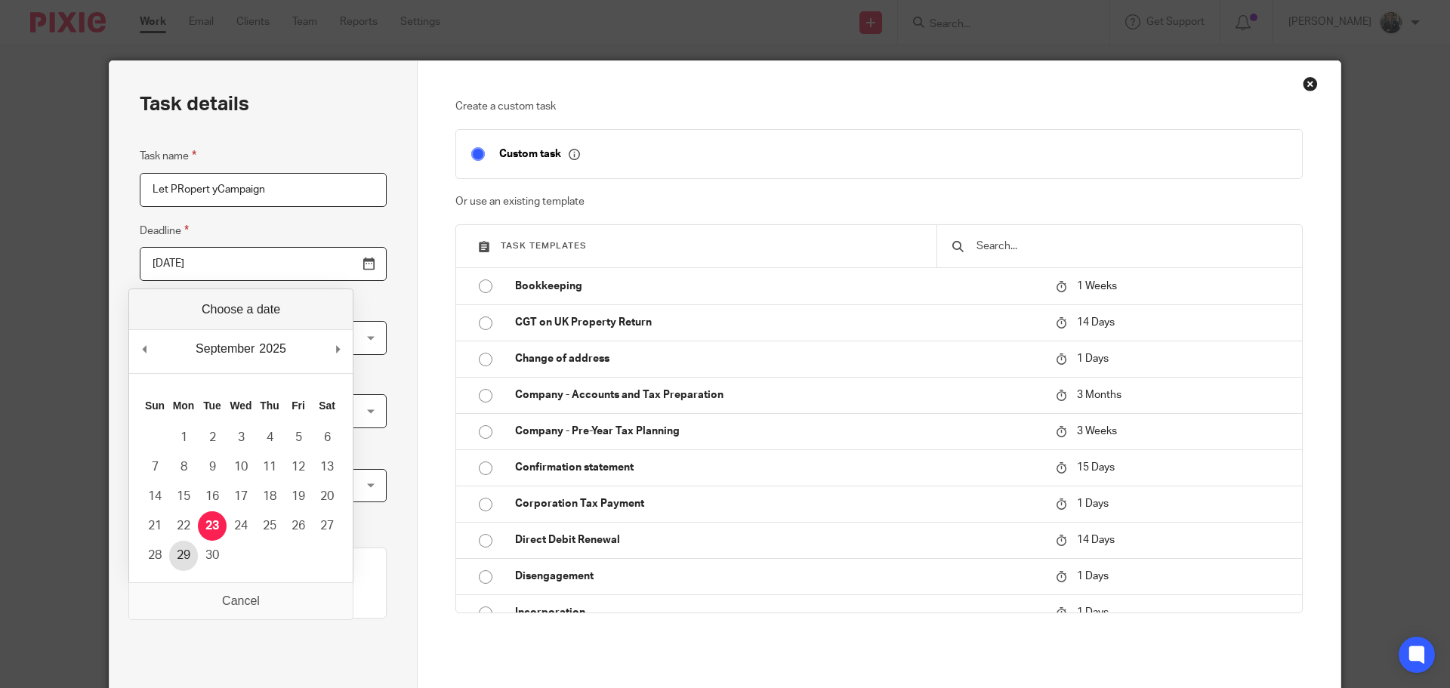
type input "2025-09-29"
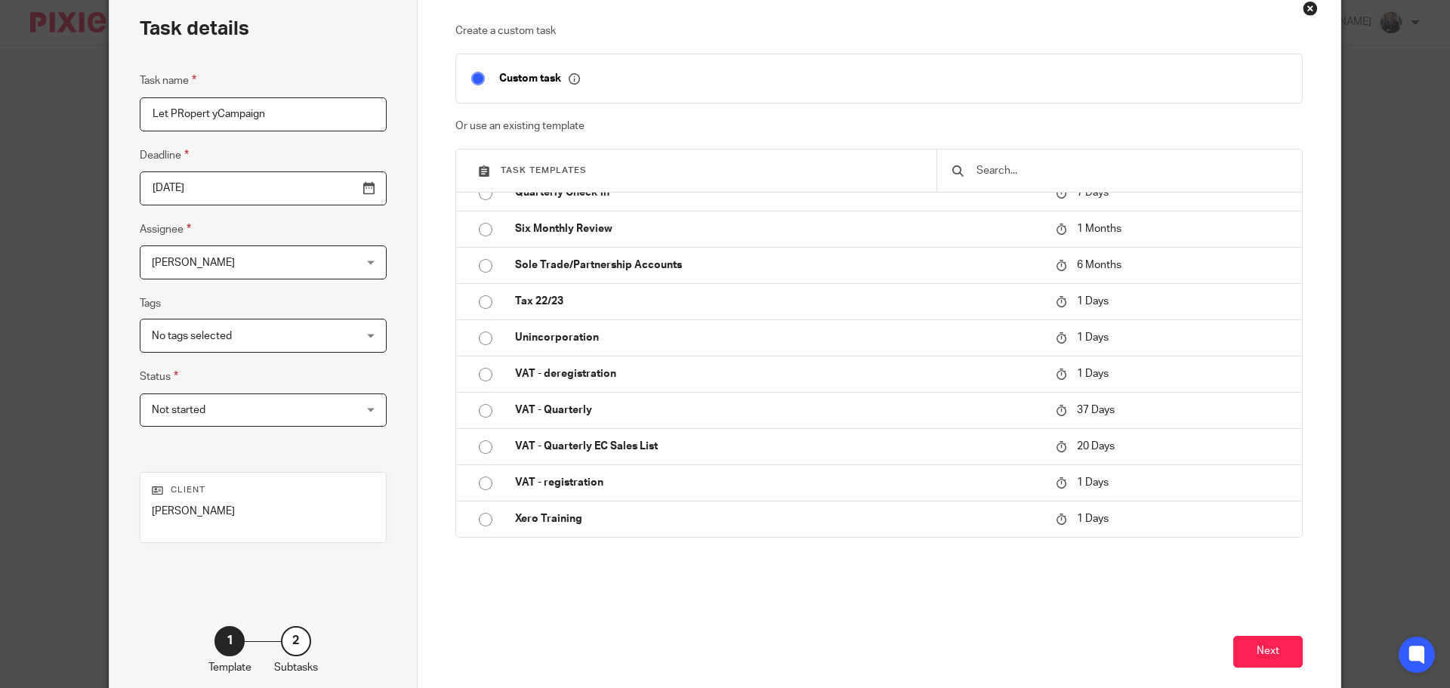
scroll to position [154, 0]
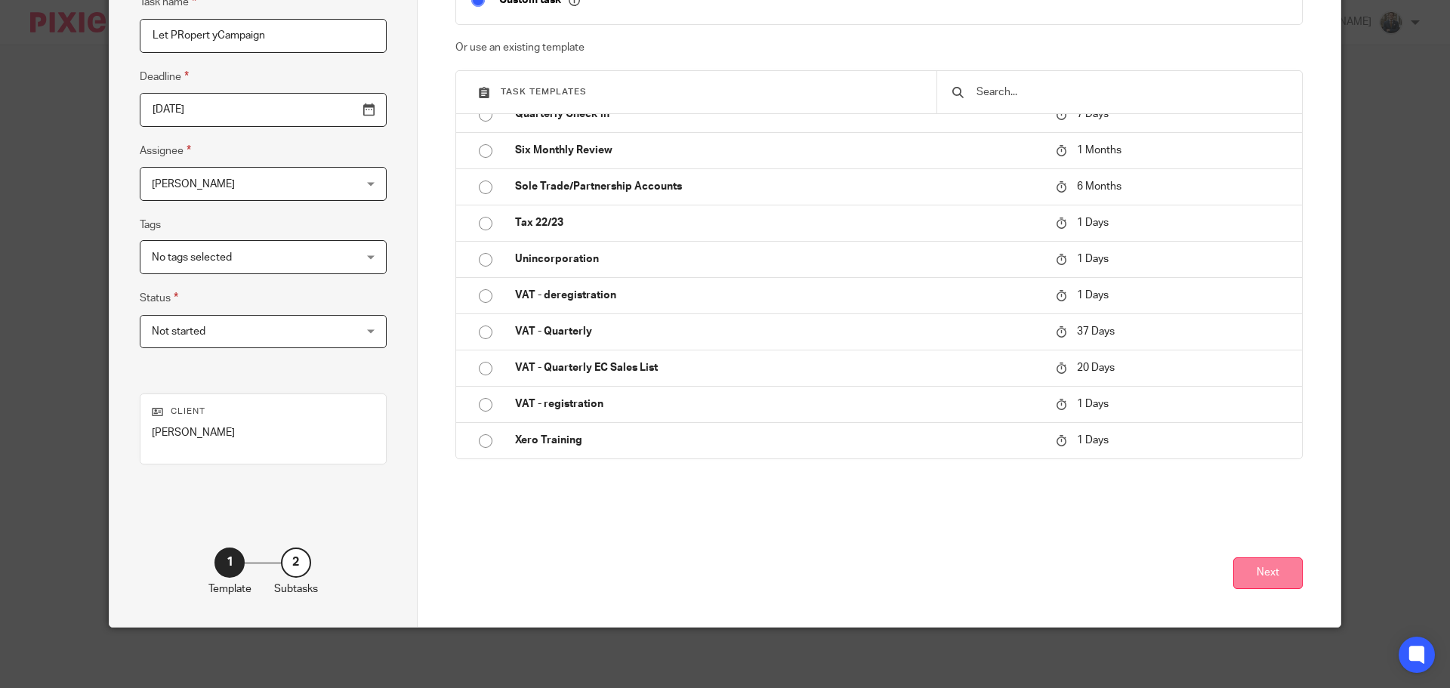
click at [1257, 567] on button "Next" at bounding box center [1267, 573] width 69 height 32
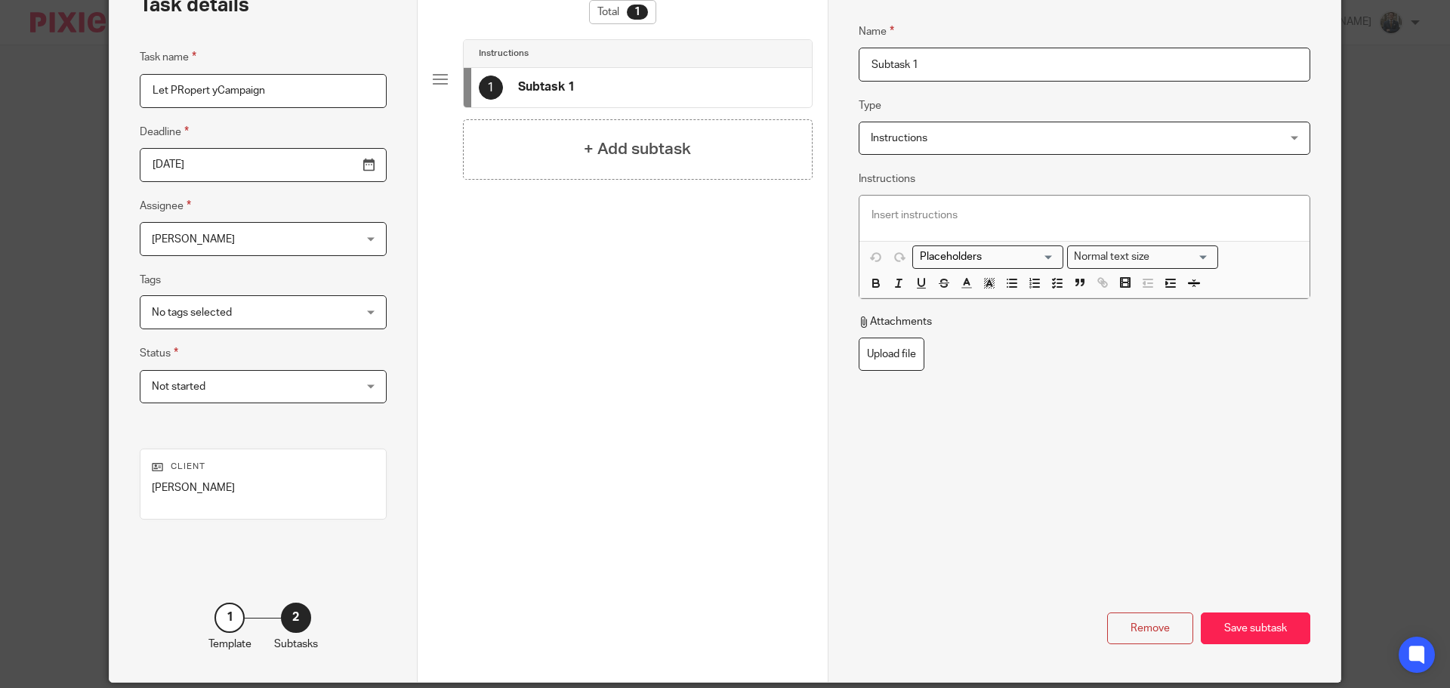
scroll to position [0, 0]
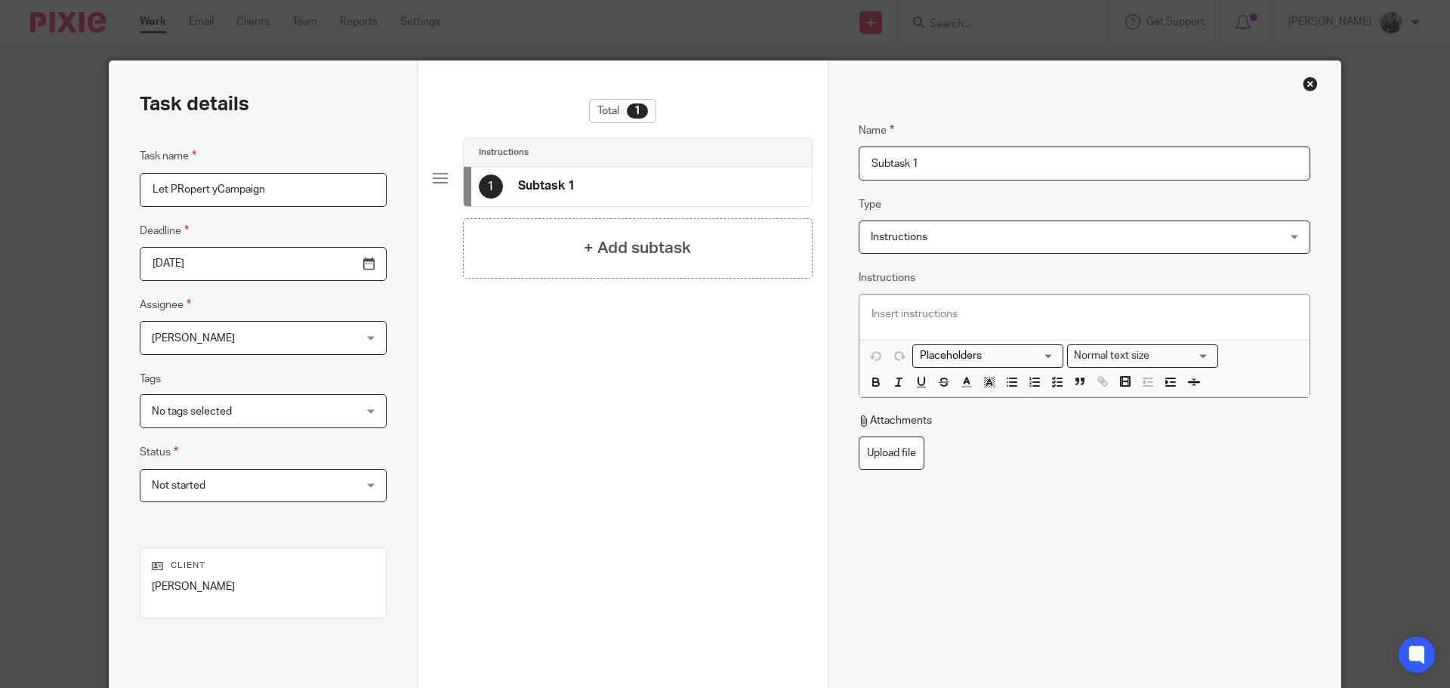
click at [945, 164] on input "Subtask 1" at bounding box center [1085, 163] width 452 height 34
drag, startPoint x: 945, startPoint y: 164, endPoint x: 589, endPoint y: 161, distance: 355.7
click at [589, 161] on div "Task details Task name Let PRopert yCampaign Deadline 2025-09-29 Assignee Jamie…" at bounding box center [724, 421] width 1231 height 720
click at [920, 222] on span "Instructions" at bounding box center [1046, 237] width 351 height 32
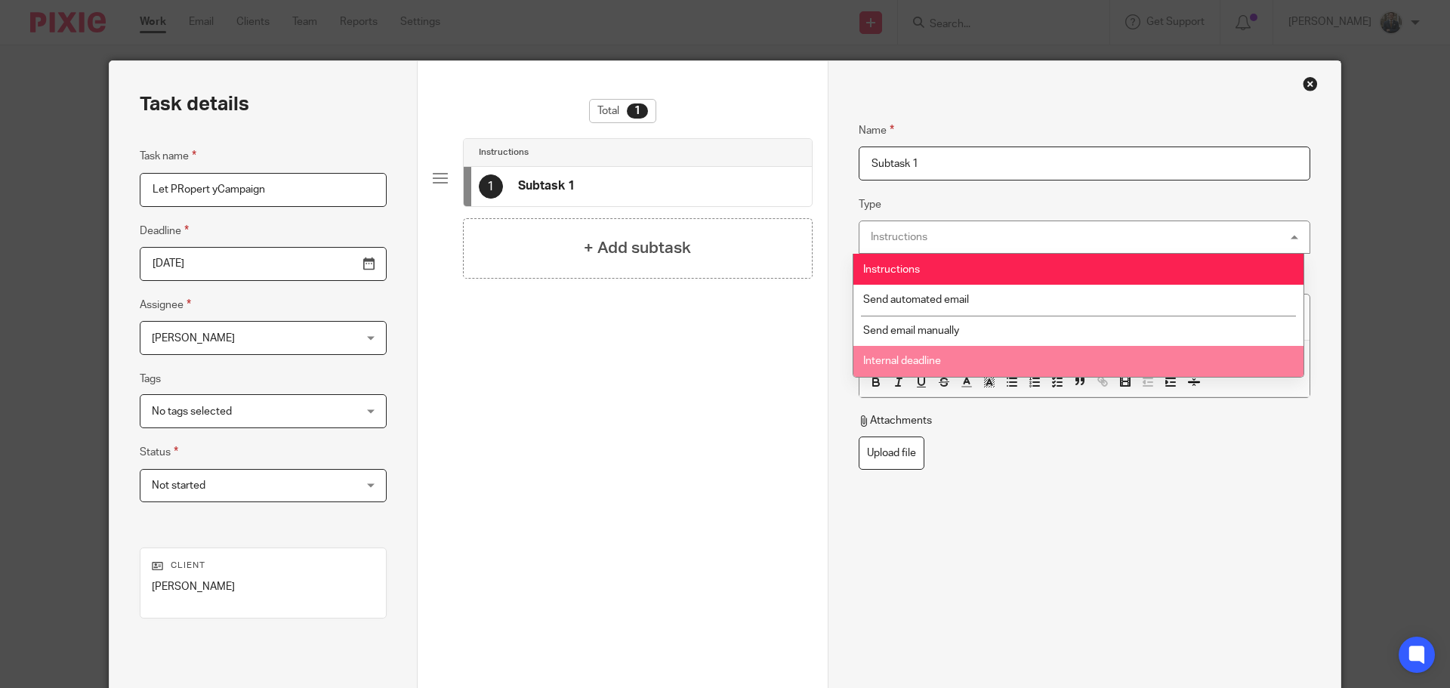
click at [921, 360] on span "Internal deadline" at bounding box center [902, 361] width 78 height 11
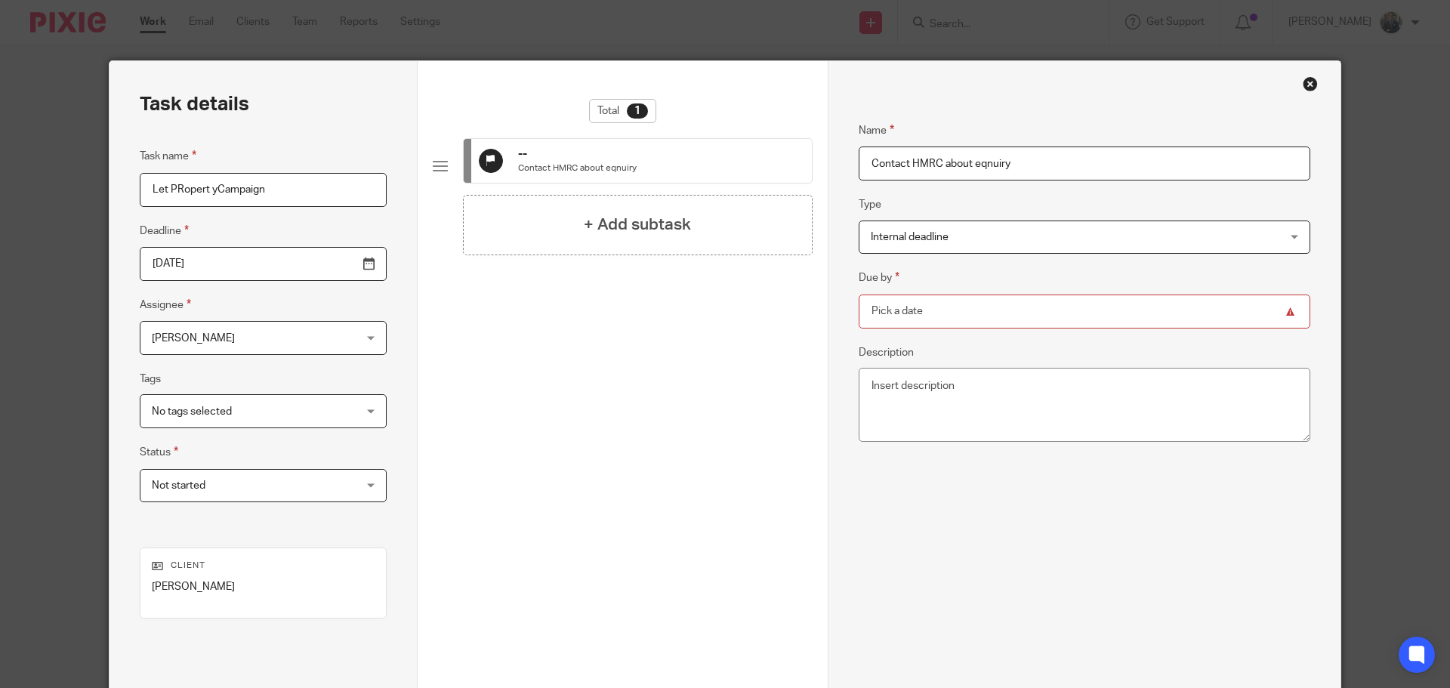
type input "Contact HMRC about eqnuiry"
click at [976, 318] on input "Due by" at bounding box center [1085, 311] width 452 height 34
type input "2025-09-29"
click at [701, 249] on div "+ Add subtask" at bounding box center [638, 225] width 350 height 60
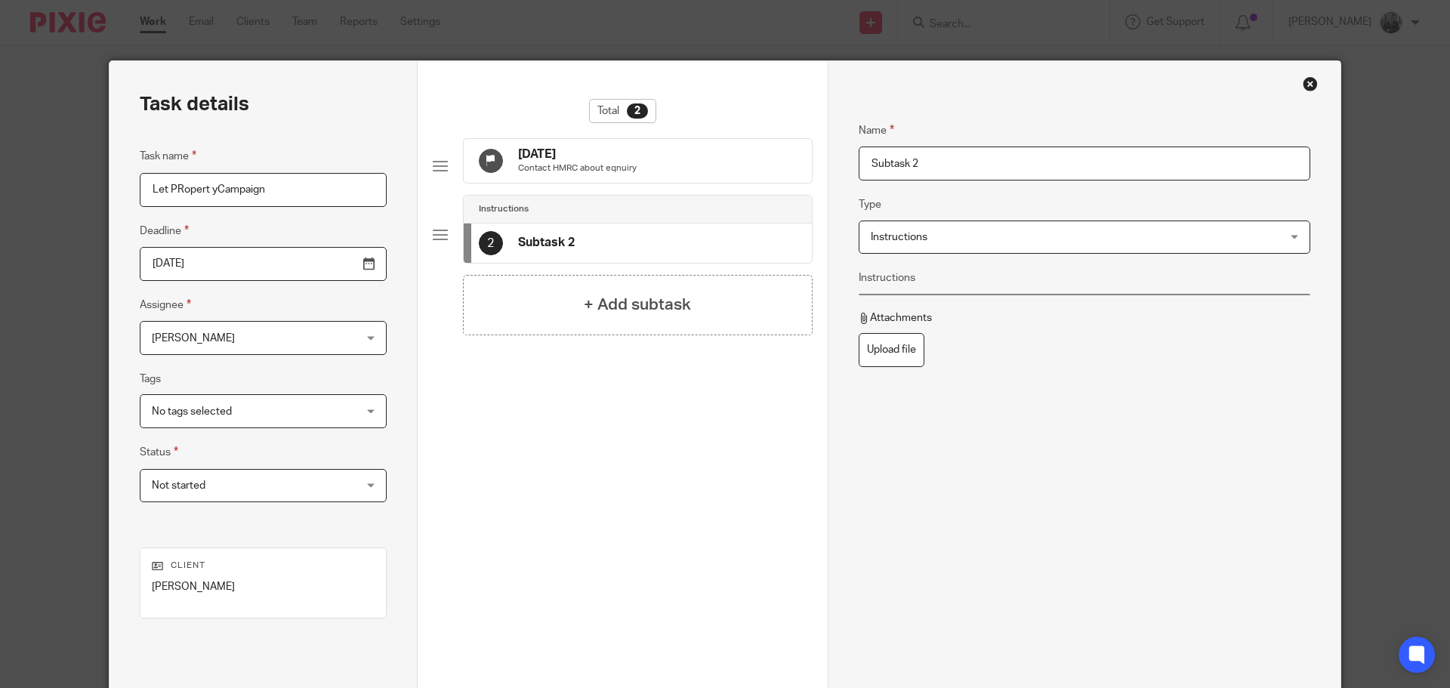
drag, startPoint x: 998, startPoint y: 161, endPoint x: 529, endPoint y: 161, distance: 468.9
click at [530, 161] on div "Task details Task name Let PRopert yCampaign Deadline 2025-09-29 Assignee Jamie…" at bounding box center [724, 421] width 1231 height 720
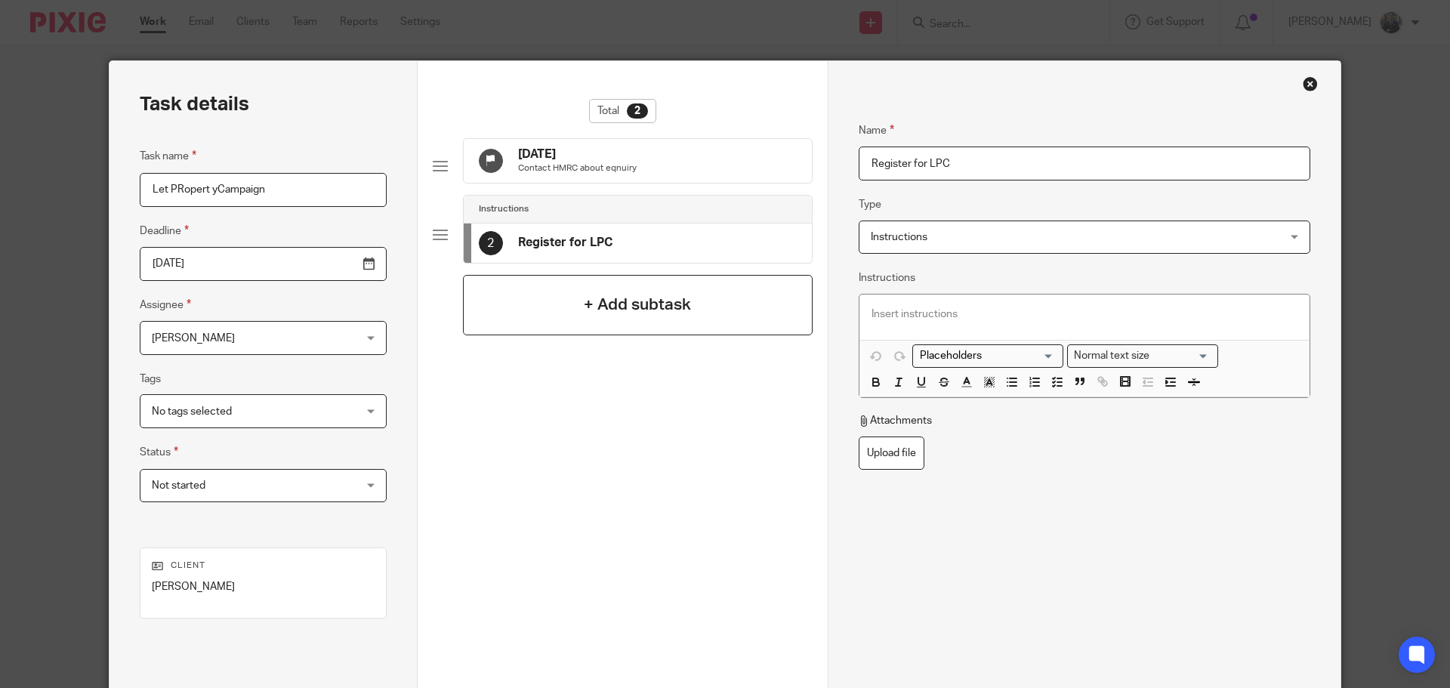
type input "Register for LPC"
click at [597, 316] on h4 "+ Add subtask" at bounding box center [637, 304] width 107 height 23
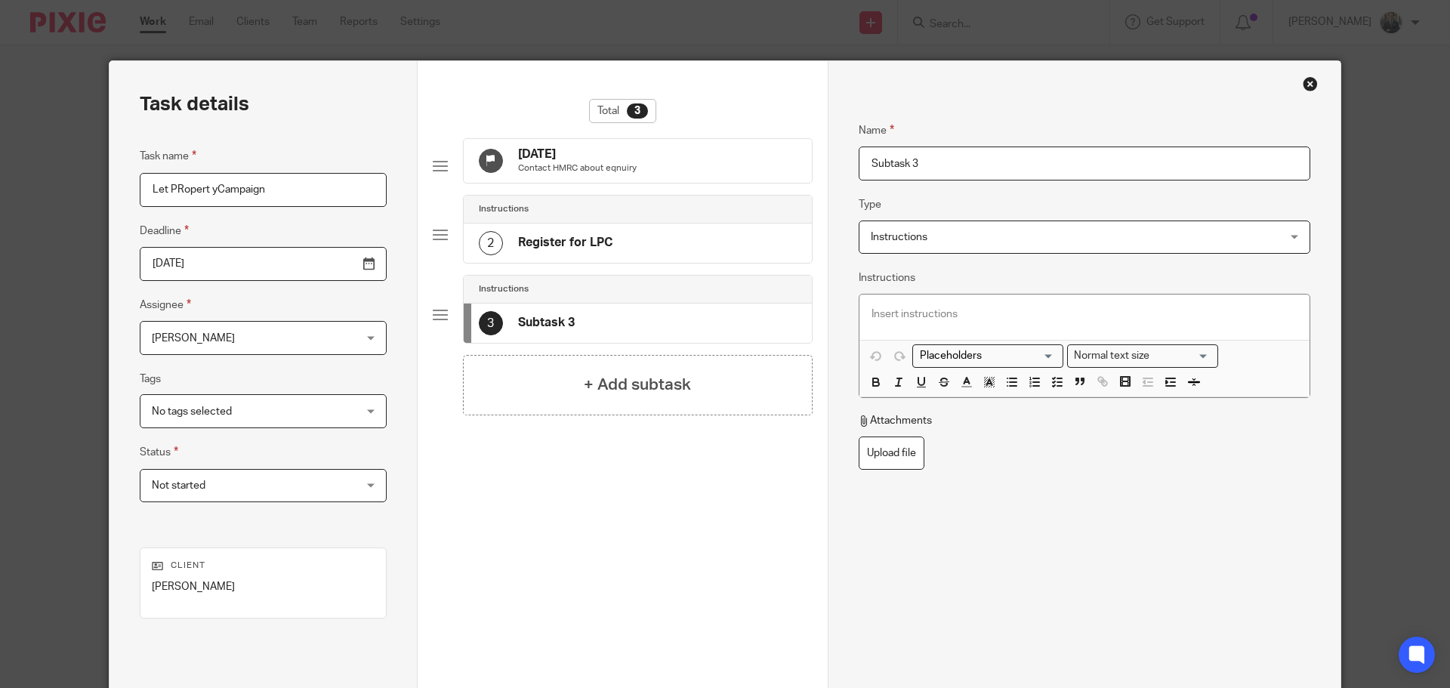
drag, startPoint x: 990, startPoint y: 165, endPoint x: 680, endPoint y: 110, distance: 314.3
click at [680, 110] on div "Task details Task name Let PRopert yCampaign Deadline 2025-09-29 Assignee Jamie…" at bounding box center [724, 421] width 1231 height 720
type input "Do calcs"
drag, startPoint x: 664, startPoint y: 393, endPoint x: 740, endPoint y: 332, distance: 97.3
click at [664, 393] on h4 "+ Add subtask" at bounding box center [637, 384] width 107 height 23
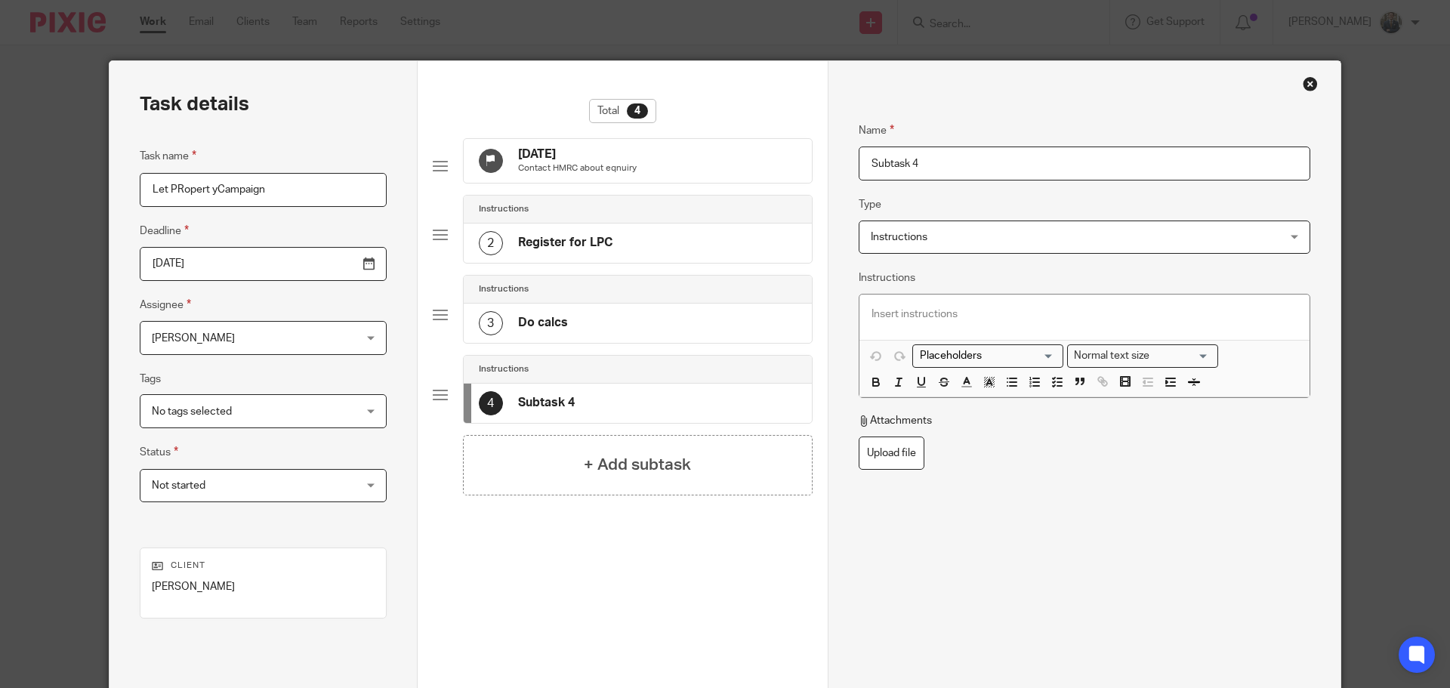
drag, startPoint x: 948, startPoint y: 168, endPoint x: 749, endPoint y: 138, distance: 201.5
click at [752, 140] on div "Task details Task name Let PRopert yCampaign Deadline 2025-09-29 Assignee Jamie…" at bounding box center [724, 421] width 1231 height 720
type input "Send calcs to client and send fee"
click at [665, 476] on h4 "+ Add subtask" at bounding box center [637, 464] width 107 height 23
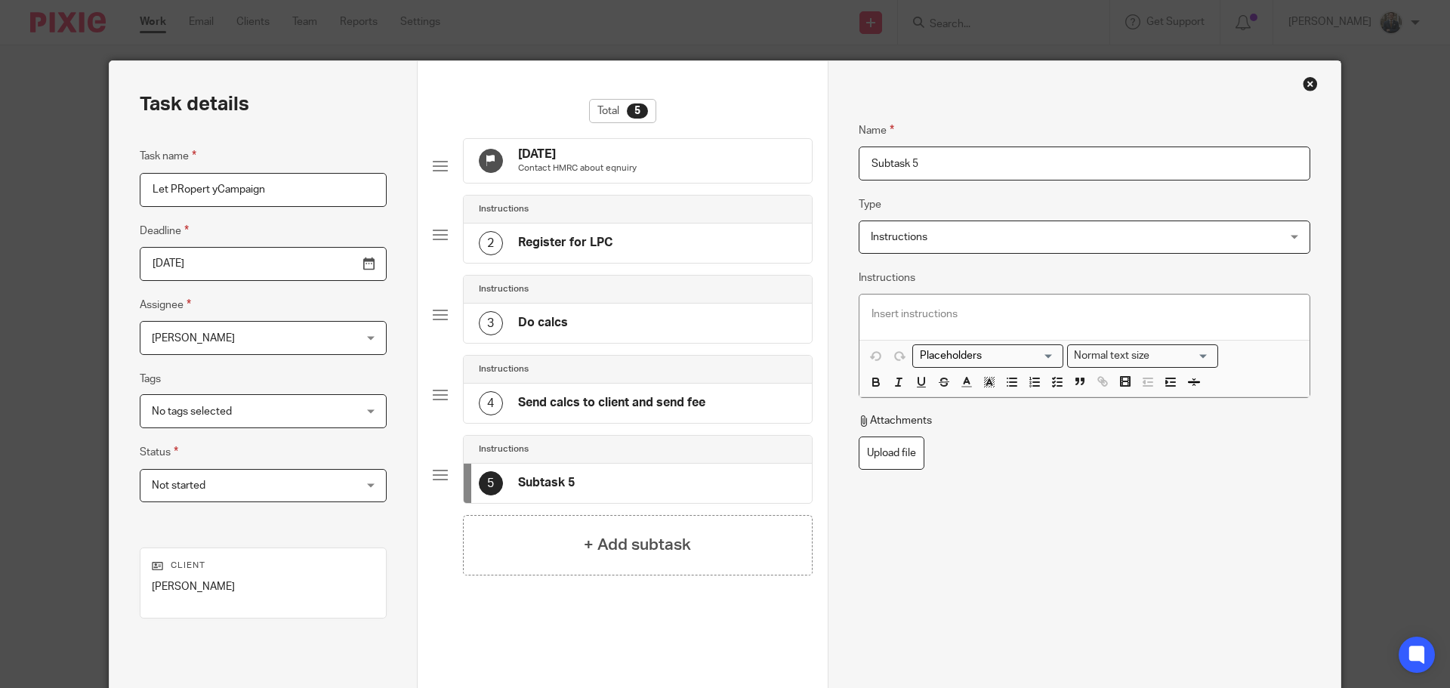
drag, startPoint x: 1018, startPoint y: 167, endPoint x: 609, endPoint y: 128, distance: 410.3
click at [610, 128] on div "Task details Task name Let PRopert yCampaign Deadline 2025-09-29 Assignee Jamie…" at bounding box center [724, 421] width 1231 height 720
type input "Receive codes from HMRC"
click at [669, 549] on h4 "+ Add subtask" at bounding box center [637, 544] width 107 height 23
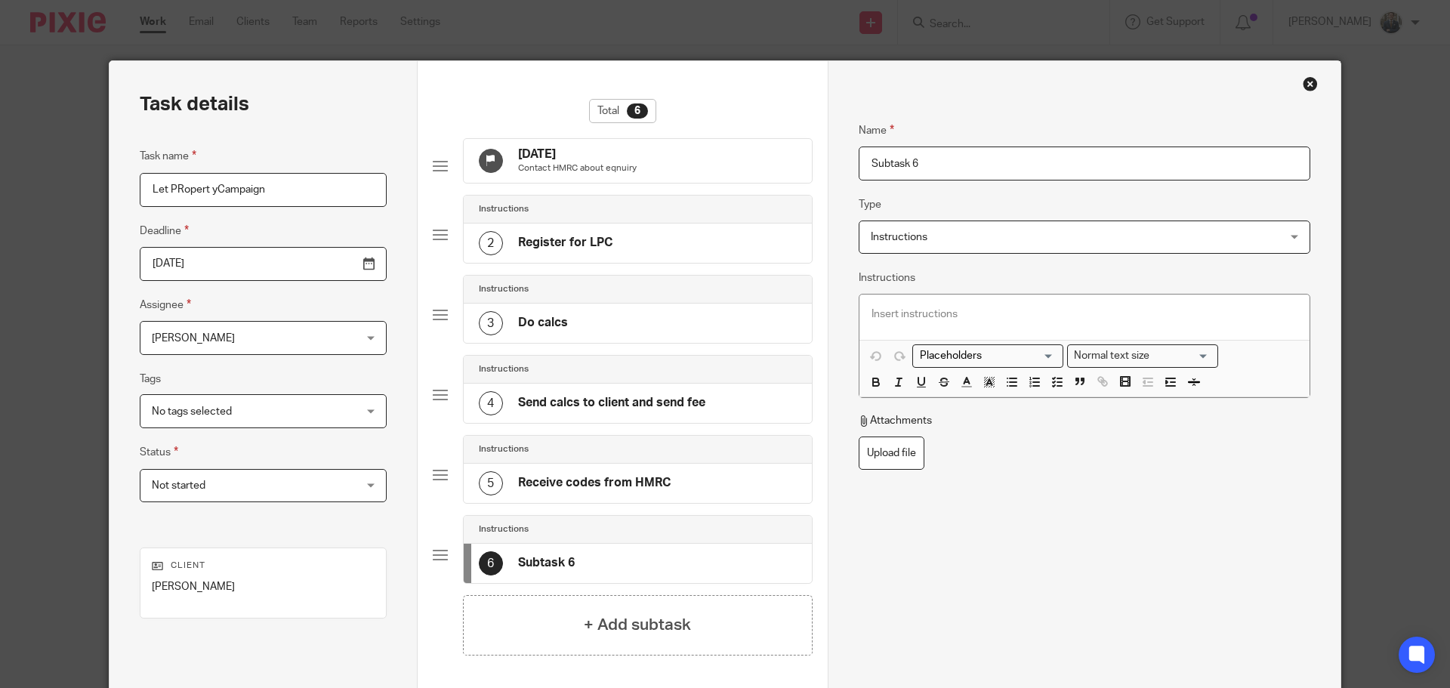
drag, startPoint x: 957, startPoint y: 167, endPoint x: 460, endPoint y: 152, distance: 497.8
click at [460, 152] on div "Task details Task name Let PRopert yCampaign Deadline 2025-09-29 Assignee Jamie…" at bounding box center [724, 421] width 1231 height 720
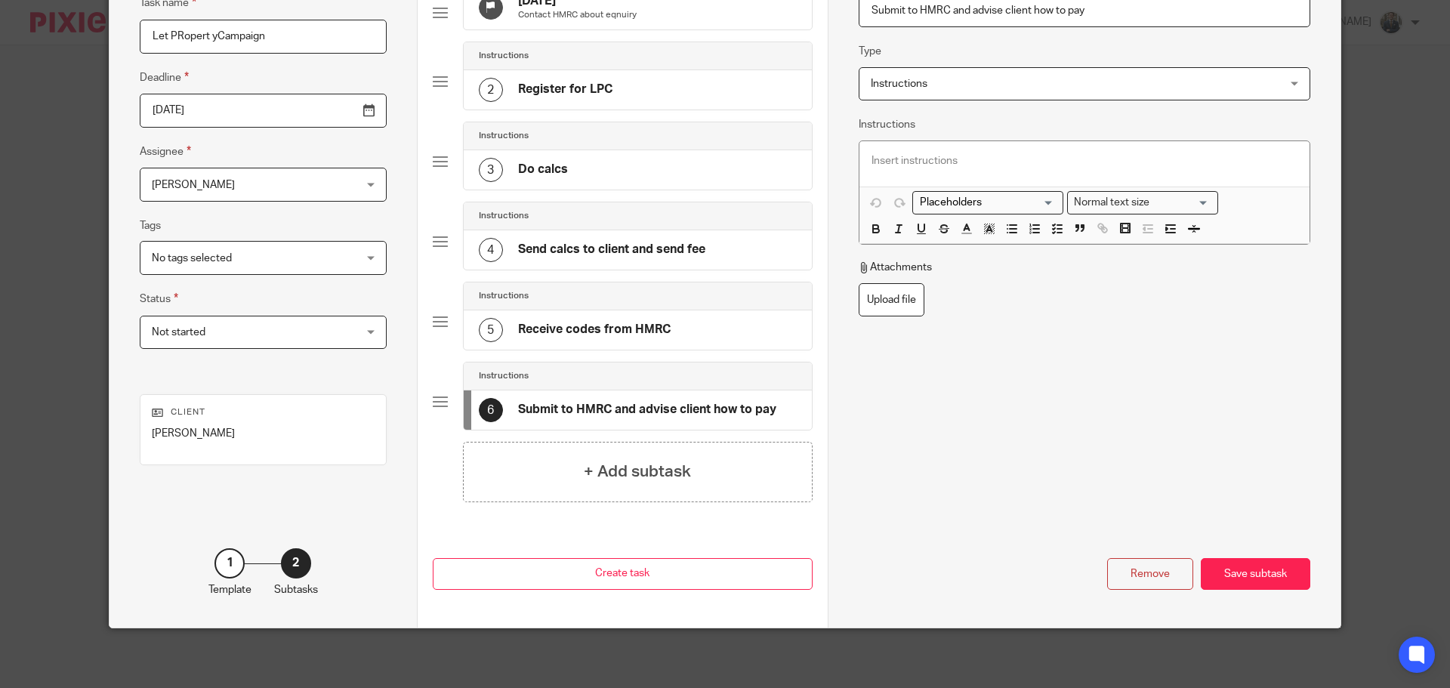
scroll to position [154, 0]
type input "Submit to HMRC and advise client how to pay"
click at [666, 581] on button "Create task" at bounding box center [623, 573] width 380 height 32
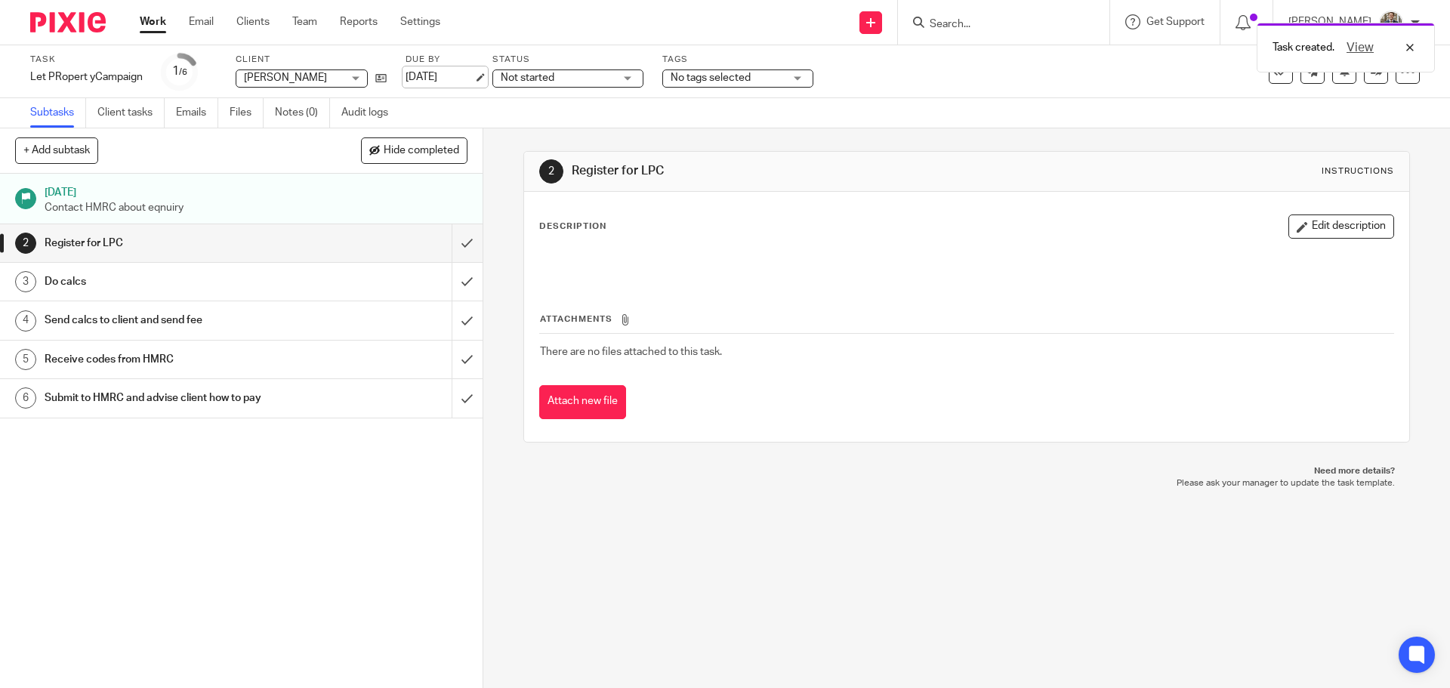
click at [458, 74] on link "29 Sep 2025" at bounding box center [439, 77] width 68 height 16
click at [437, 84] on link "30 Sep 2025" at bounding box center [439, 77] width 68 height 16
click at [48, 24] on img at bounding box center [68, 22] width 76 height 20
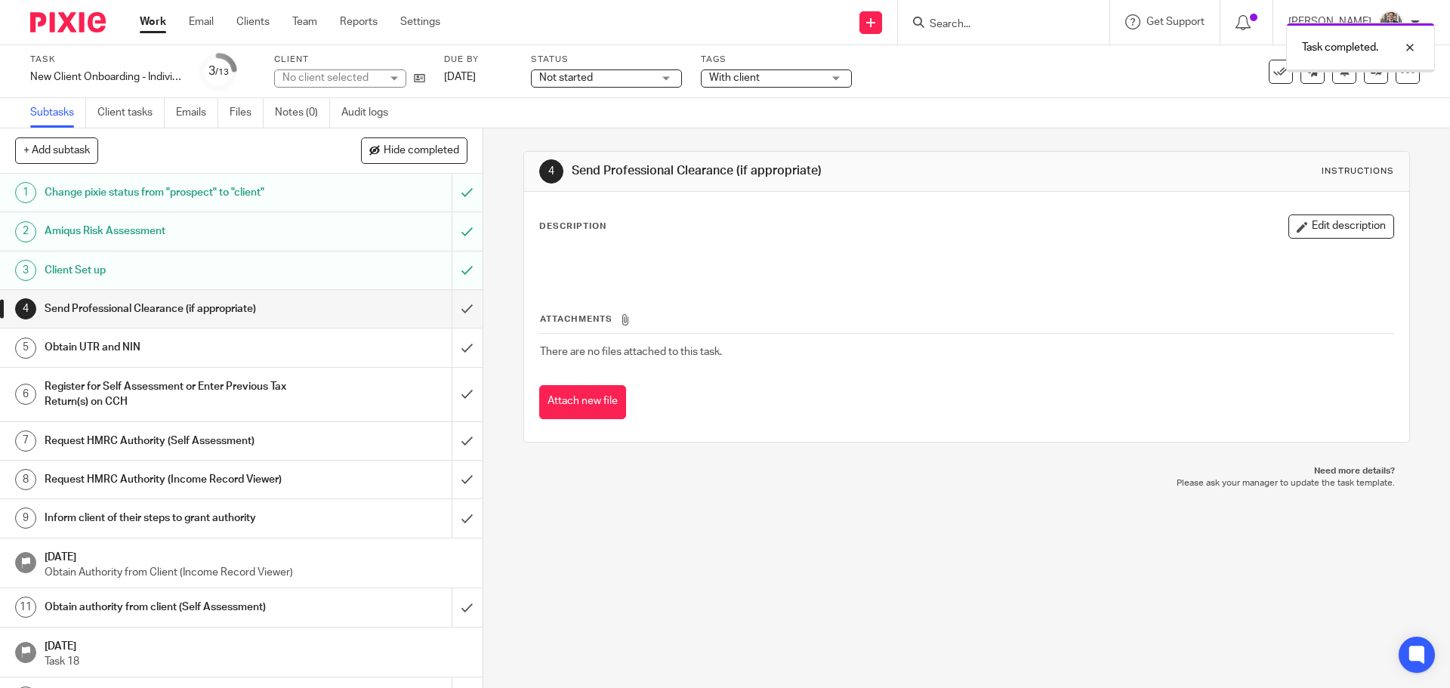
click at [455, 304] on input "submit" at bounding box center [241, 309] width 483 height 38
